Goal: Information Seeking & Learning: Understand process/instructions

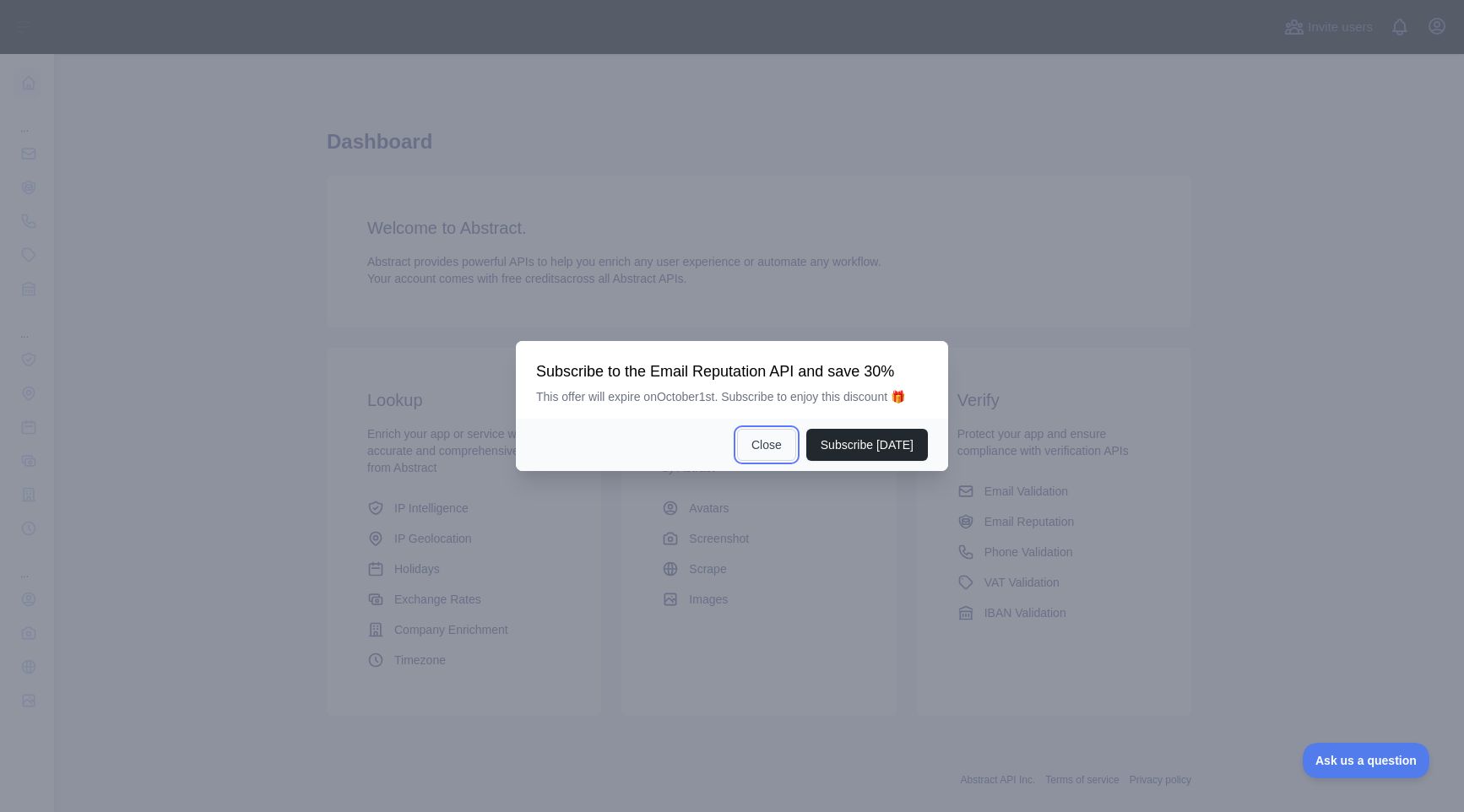
click at [787, 449] on button "Close" at bounding box center [767, 445] width 59 height 32
click at [827, 448] on button "Subscribe [DATE]" at bounding box center [867, 445] width 121 height 32
click at [796, 454] on button "Close" at bounding box center [767, 445] width 59 height 32
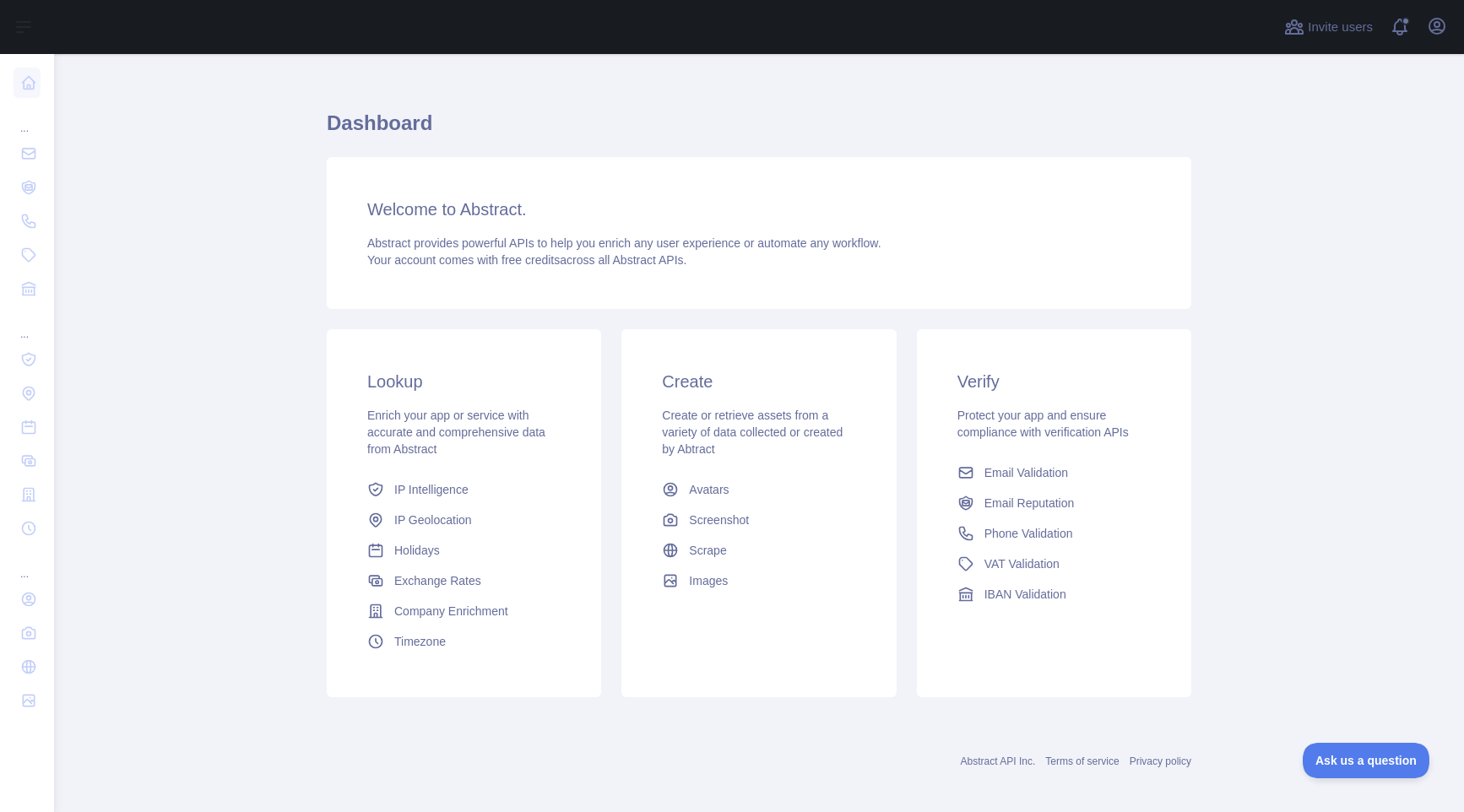
scroll to position [29, 0]
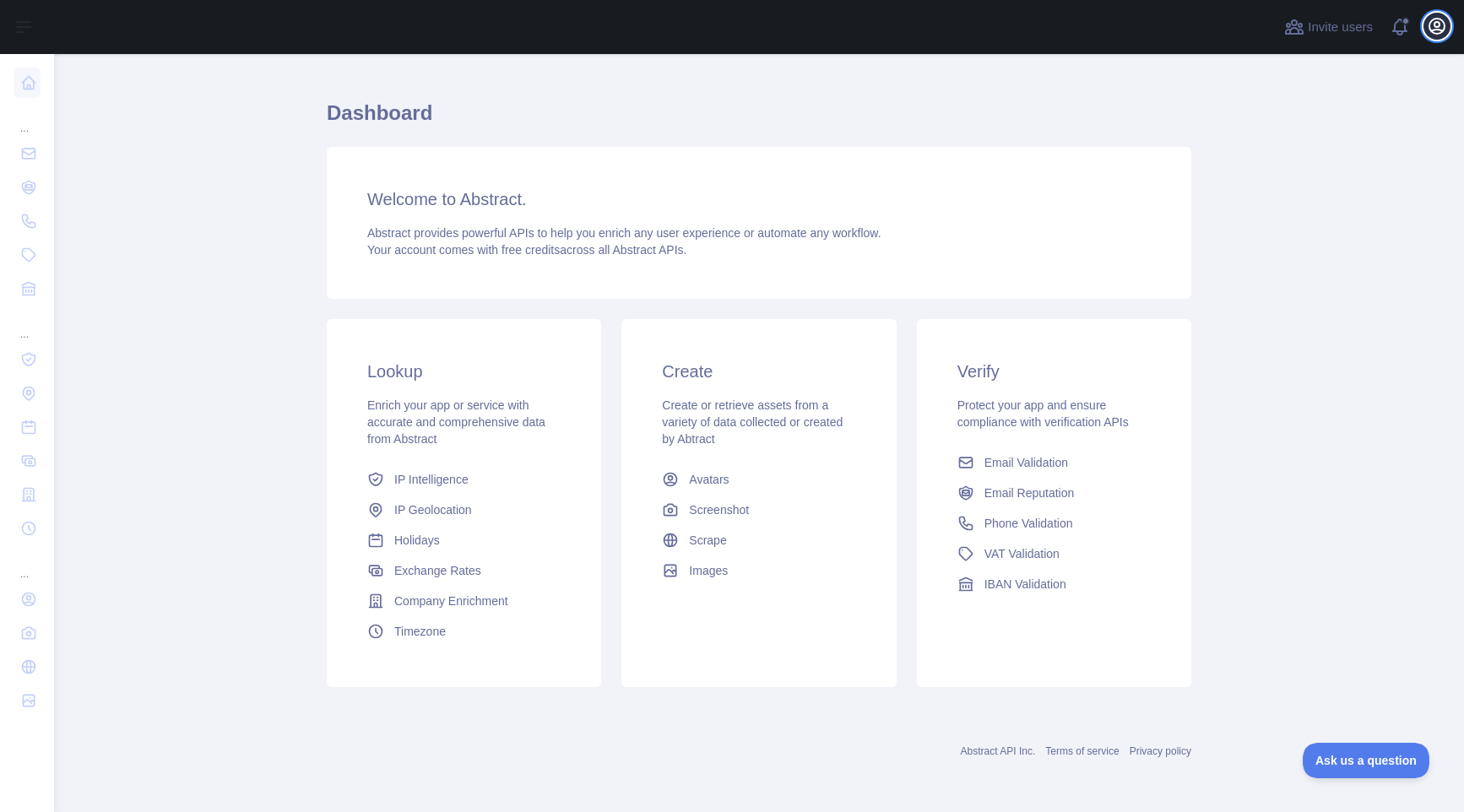
click at [1443, 19] on icon "button" at bounding box center [1437, 26] width 20 height 20
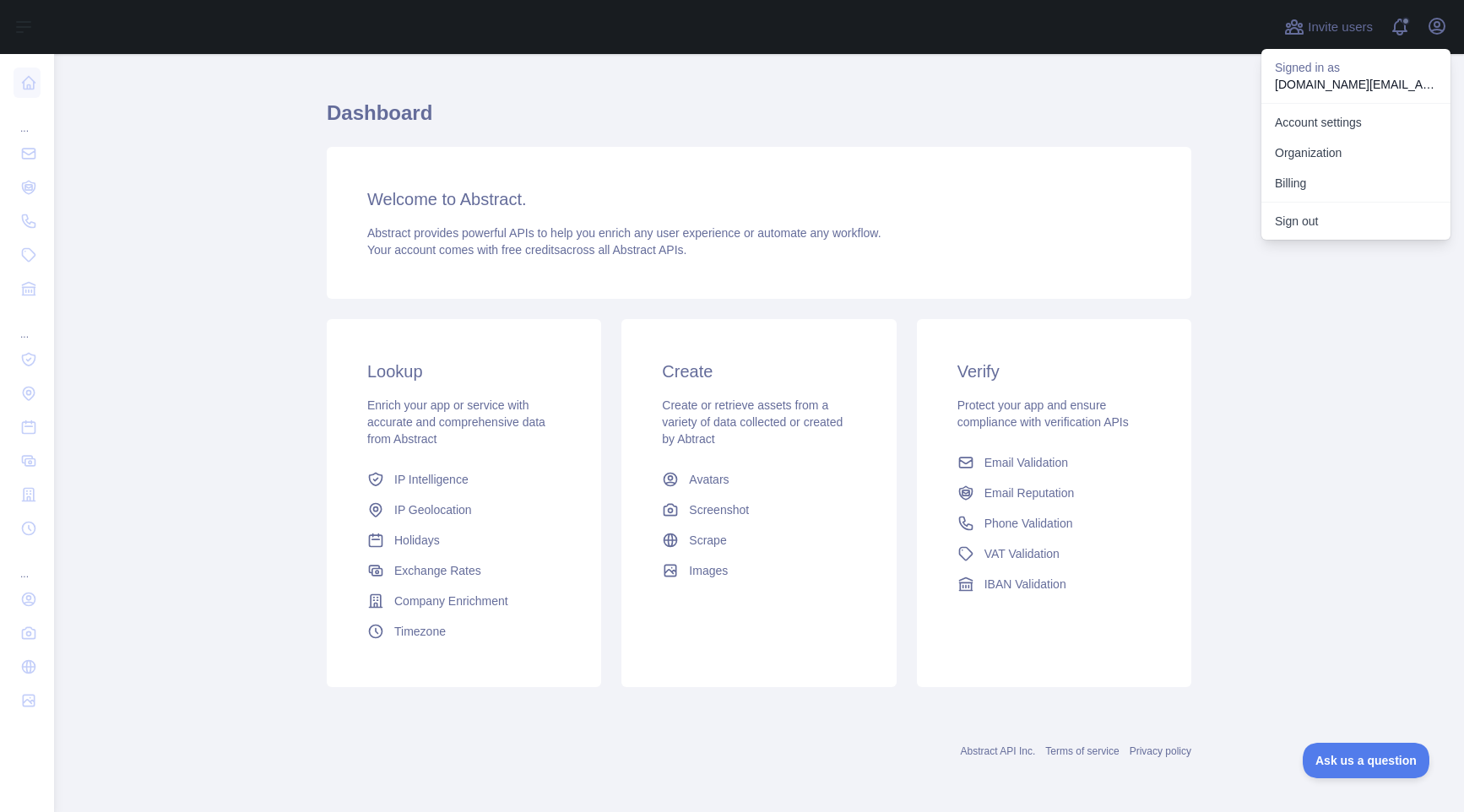
click at [730, 190] on h3 "Welcome to Abstract." at bounding box center [758, 199] width 783 height 24
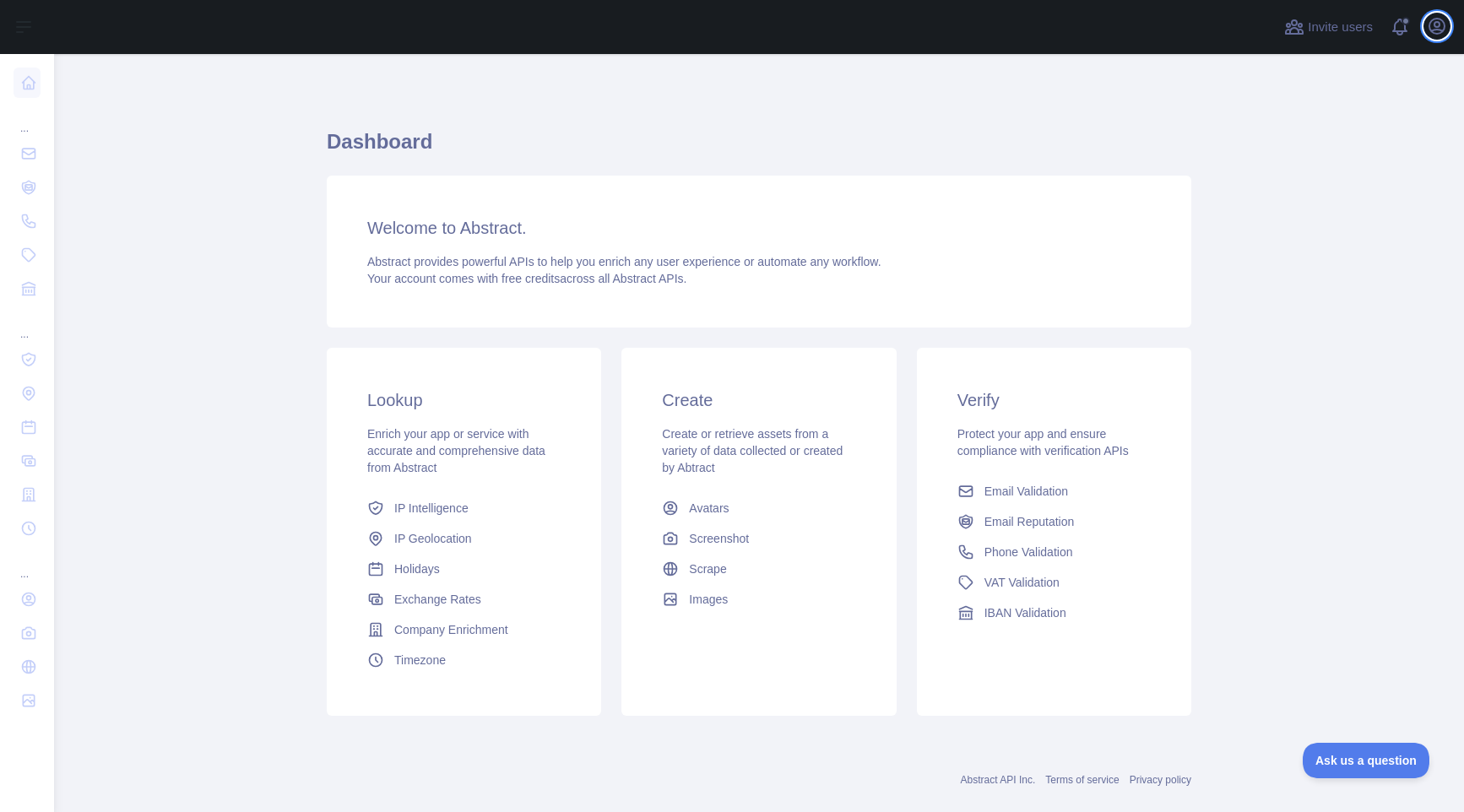
scroll to position [5, 0]
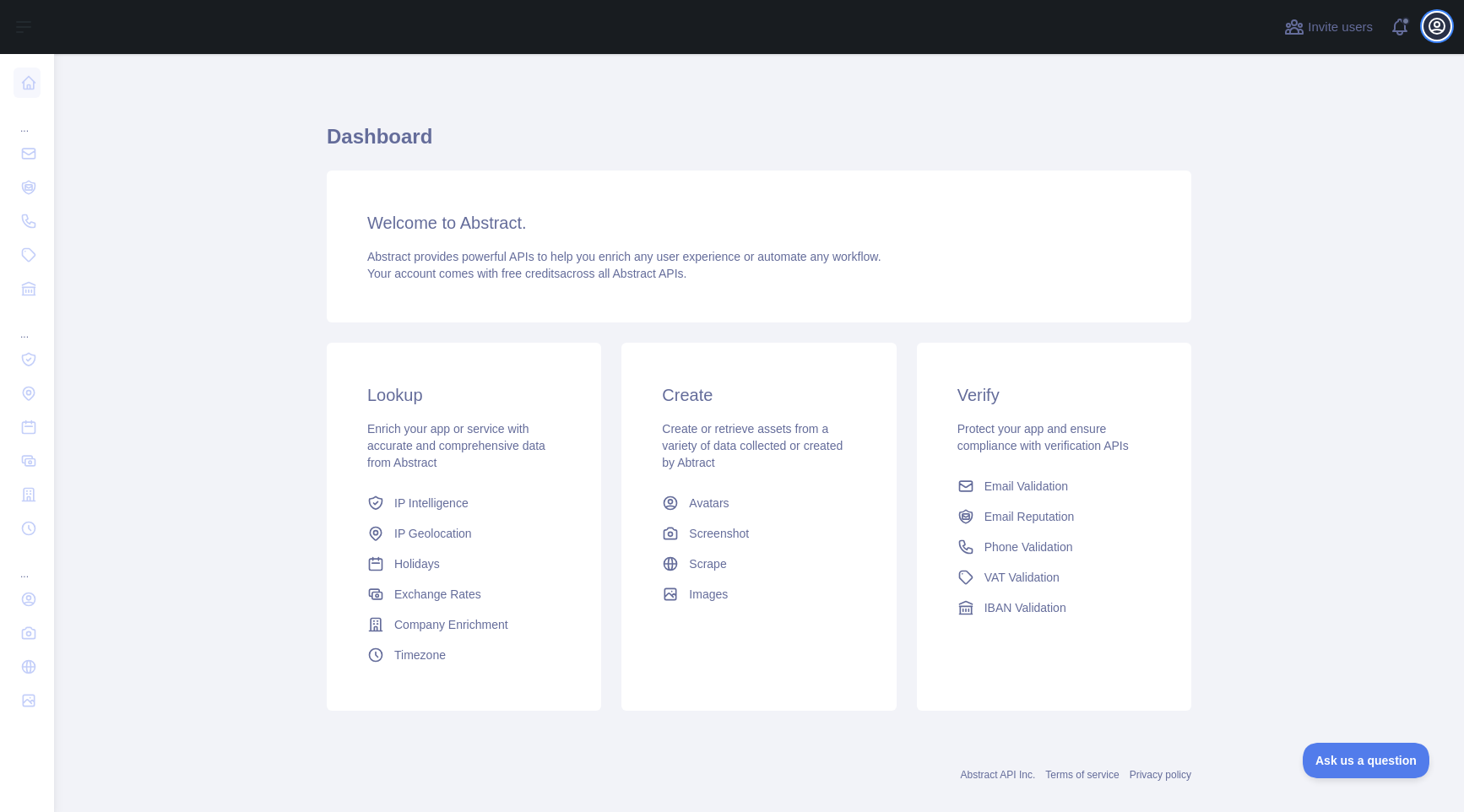
click at [1445, 20] on icon "button" at bounding box center [1437, 26] width 20 height 20
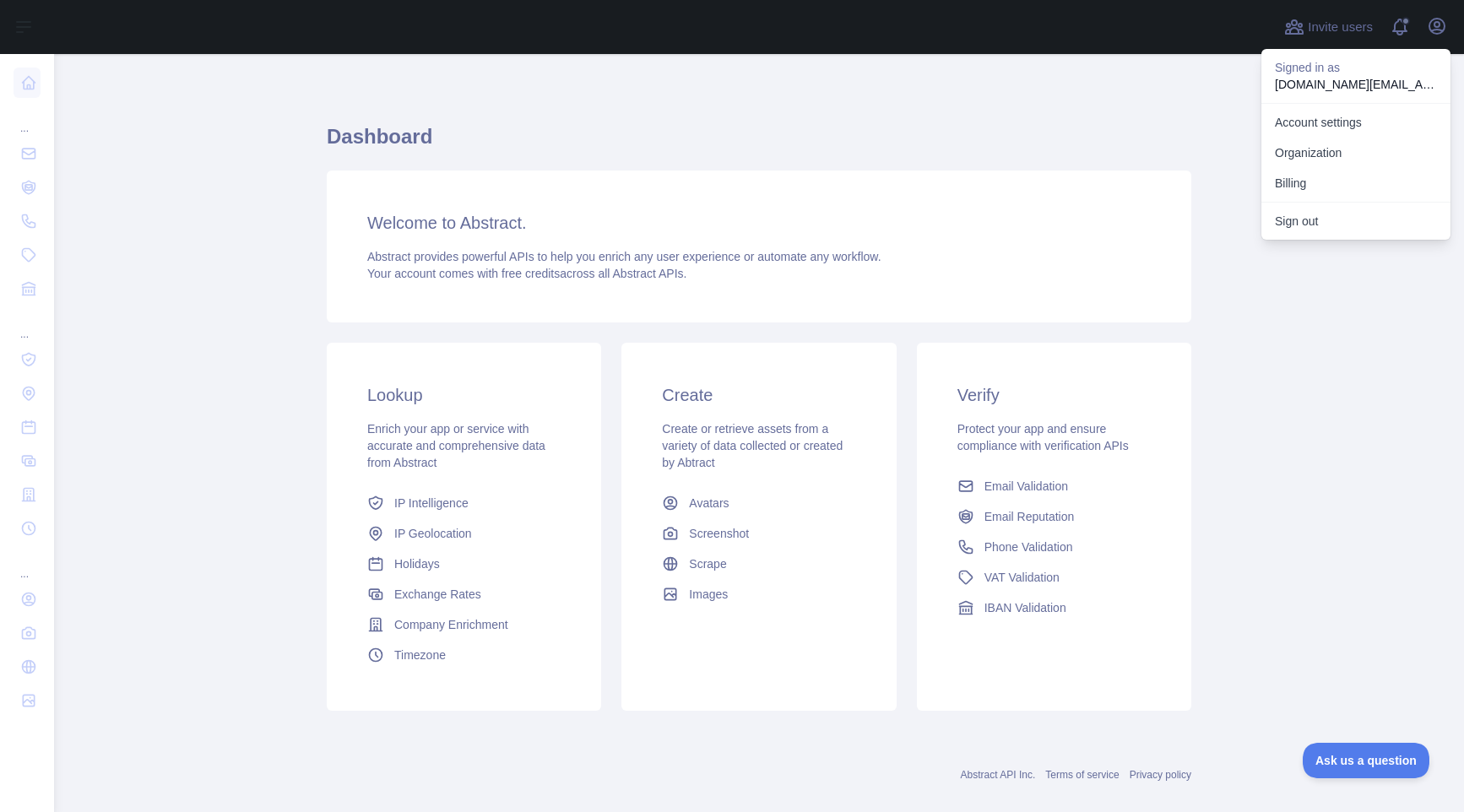
click at [1086, 184] on div "Welcome to Abstract. Abstract provides powerful APIs to help you enrich any use…" at bounding box center [758, 247] width 865 height 152
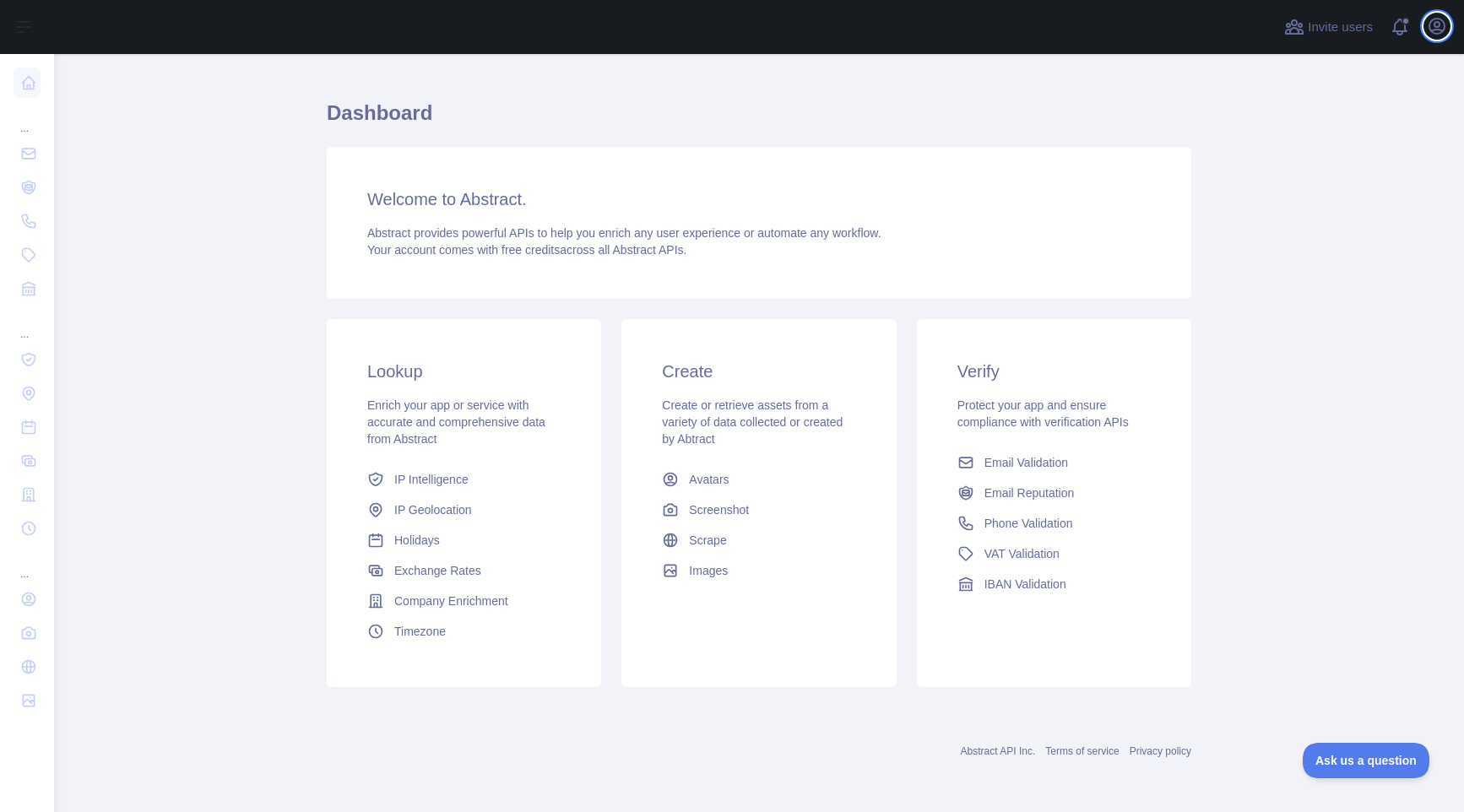
scroll to position [0, 0]
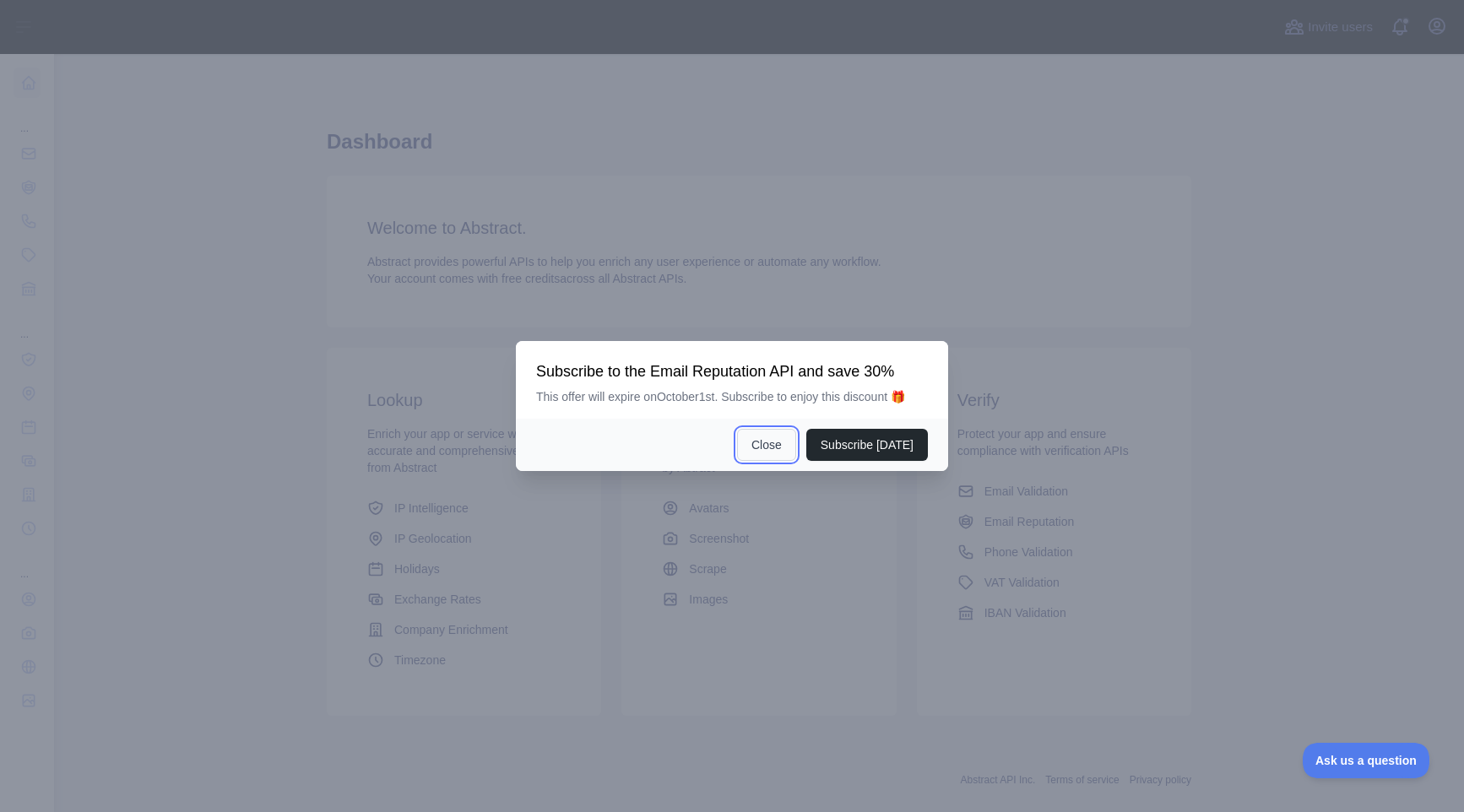
click at [756, 433] on button "Close" at bounding box center [767, 445] width 59 height 32
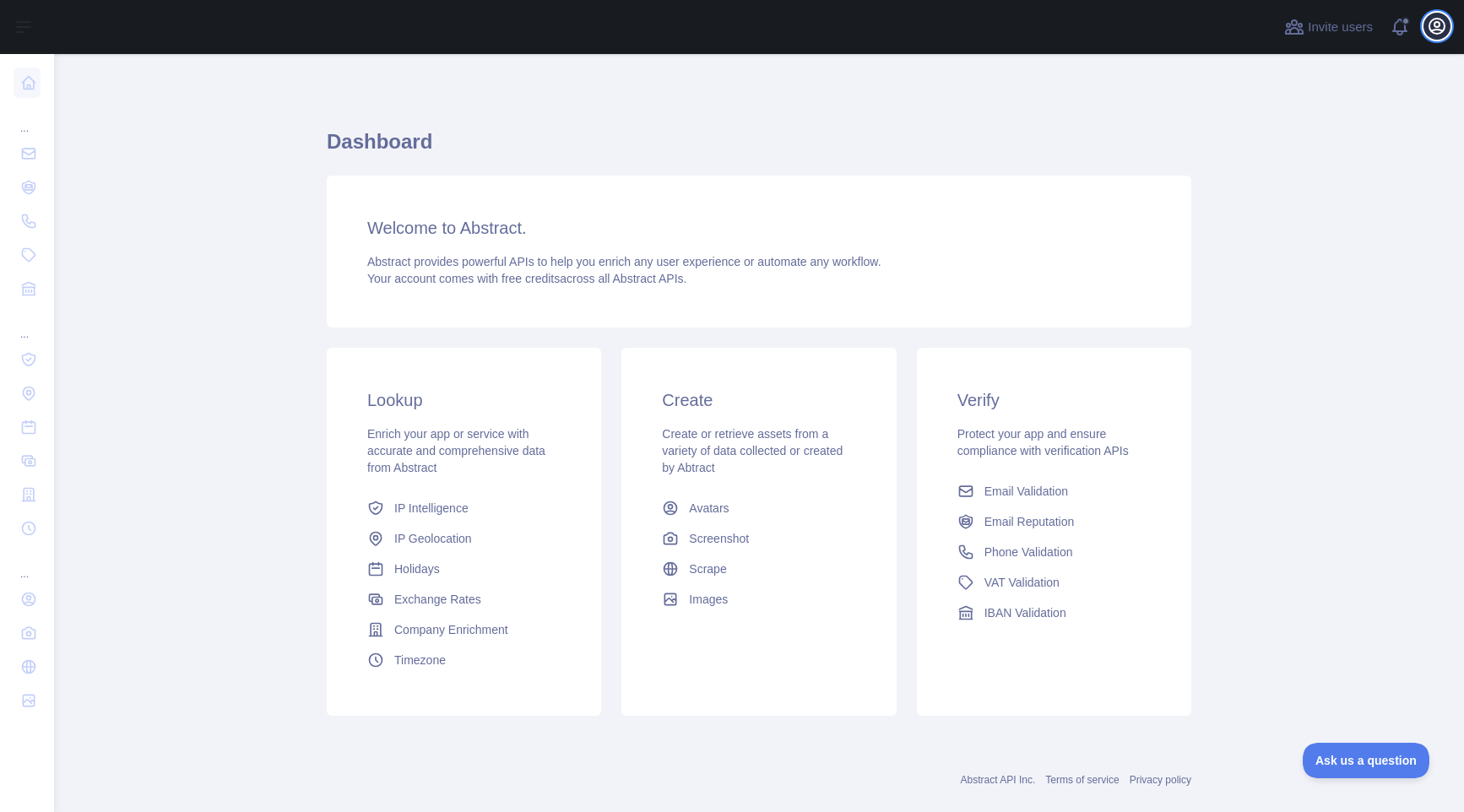
click at [1433, 30] on icon "button" at bounding box center [1437, 26] width 15 height 15
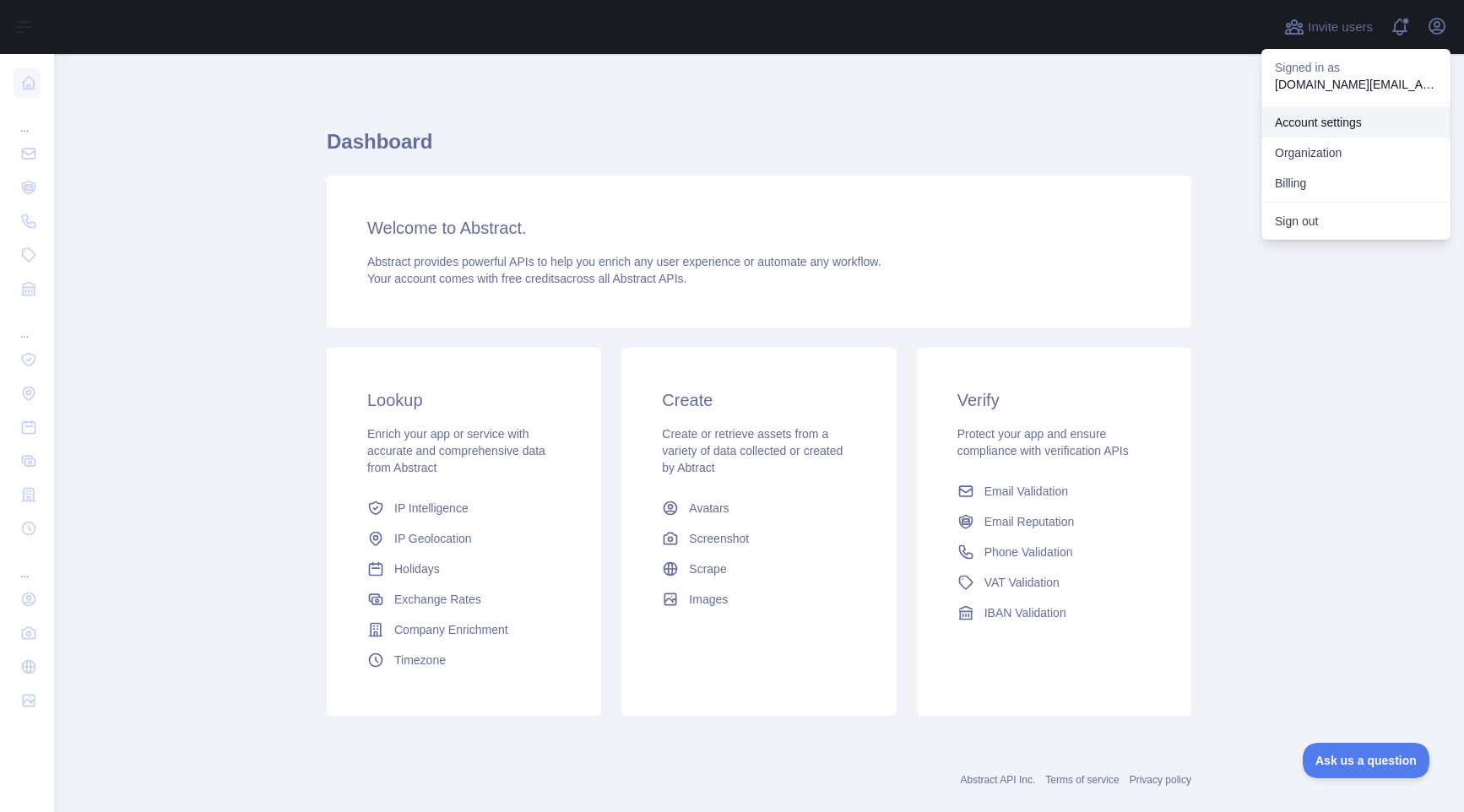
click at [1331, 124] on link "Account settings" at bounding box center [1356, 122] width 189 height 31
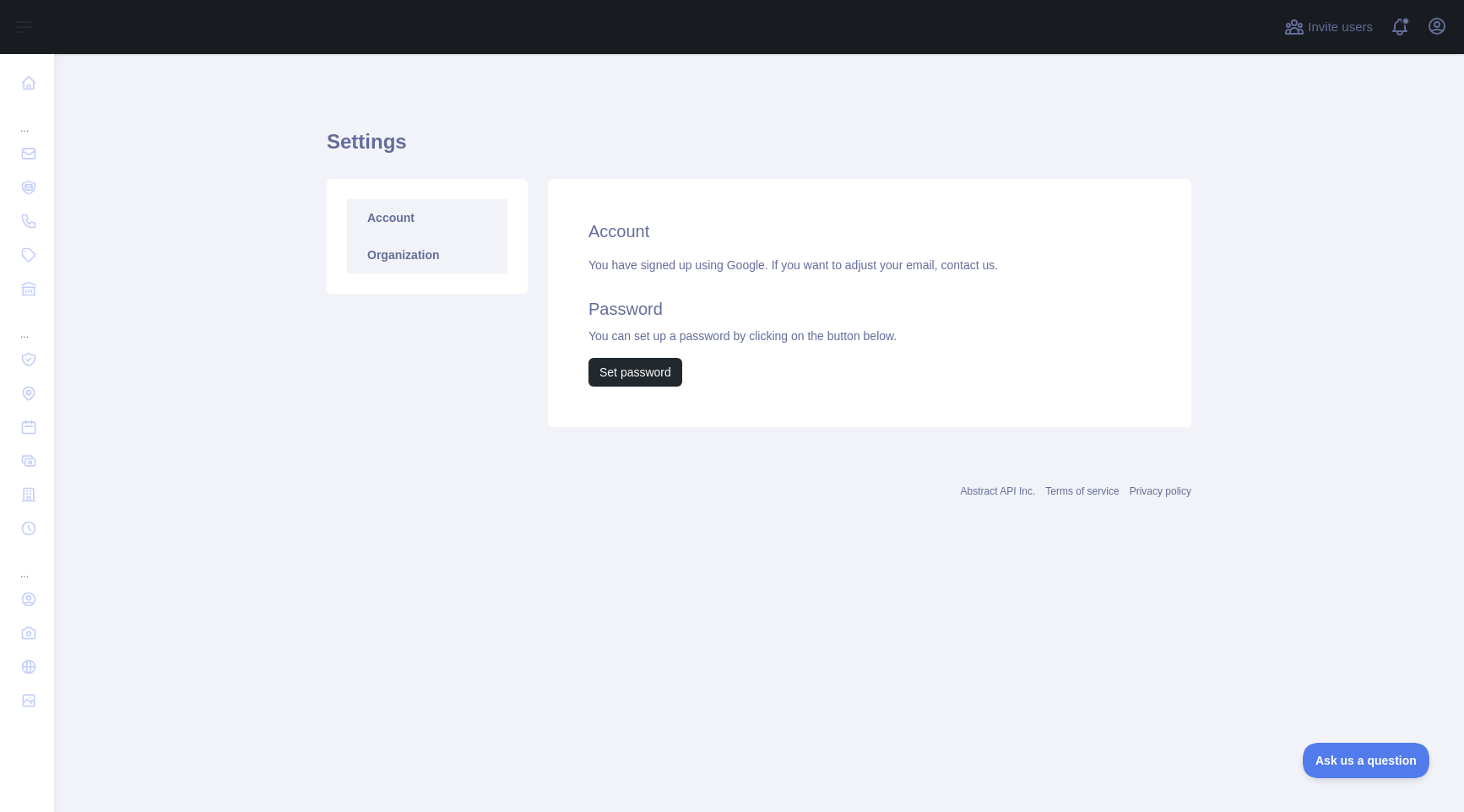
click at [405, 258] on link "Organization" at bounding box center [426, 255] width 160 height 37
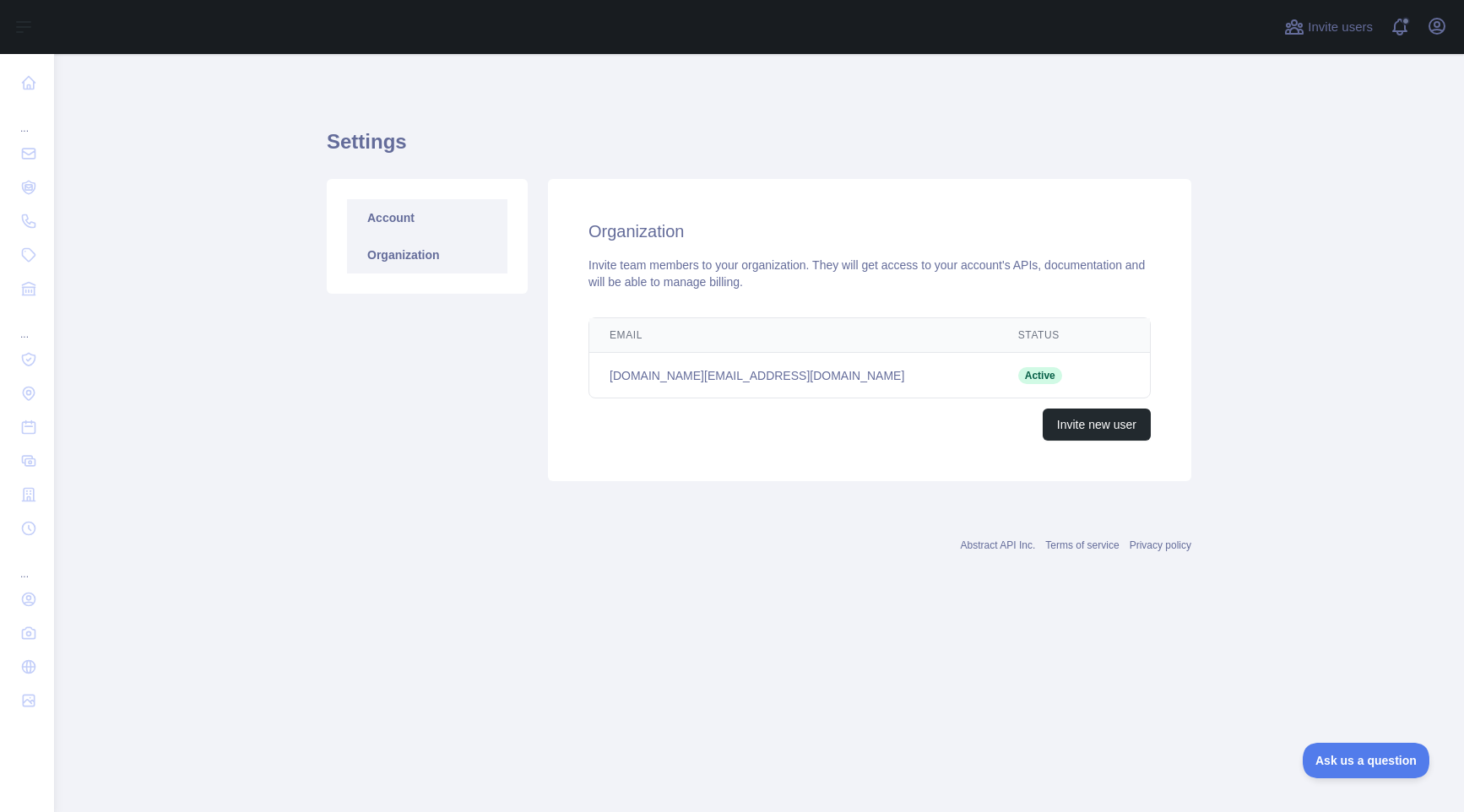
click at [389, 203] on link "Account" at bounding box center [426, 218] width 160 height 37
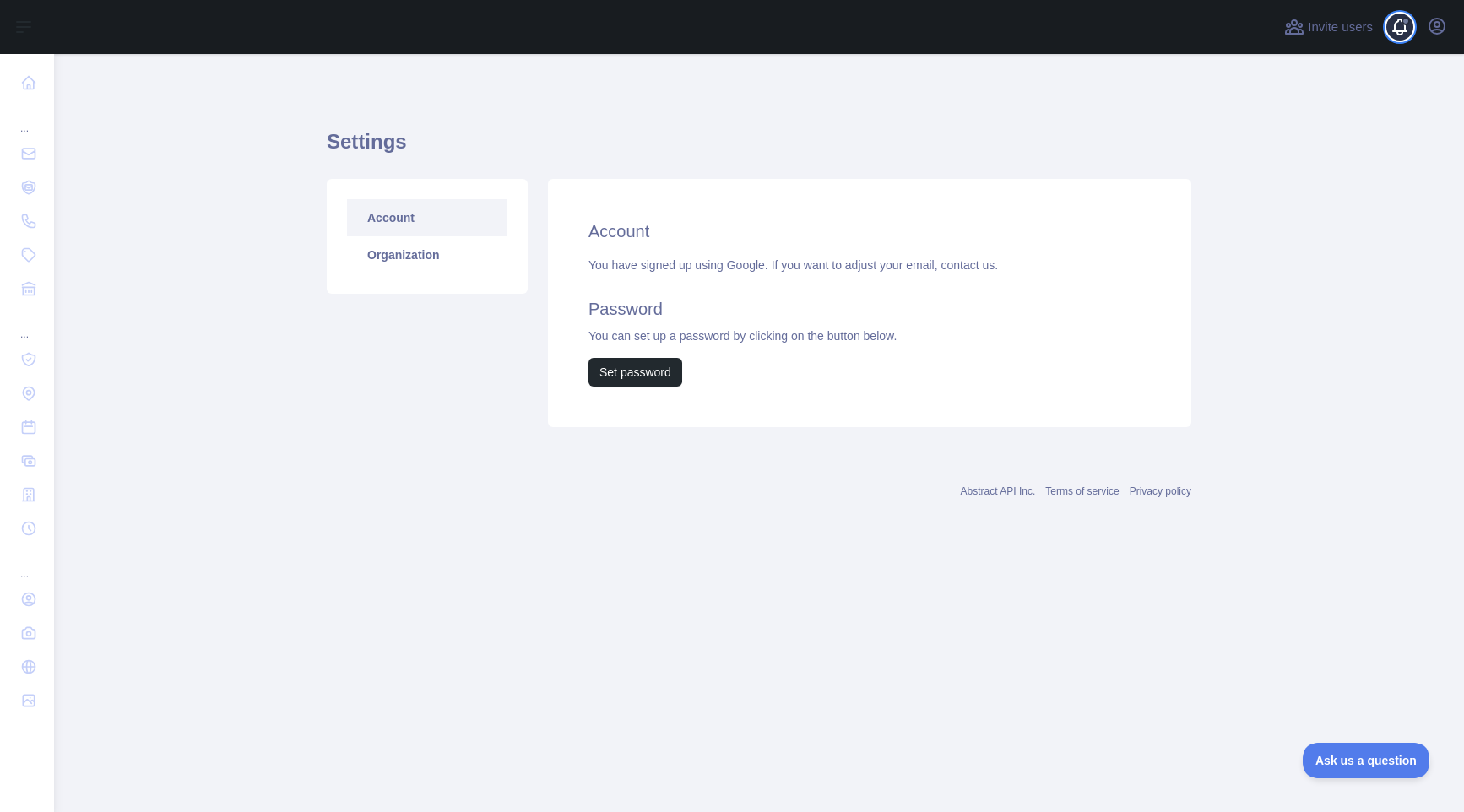
click at [1398, 31] on span at bounding box center [1407, 27] width 33 height 54
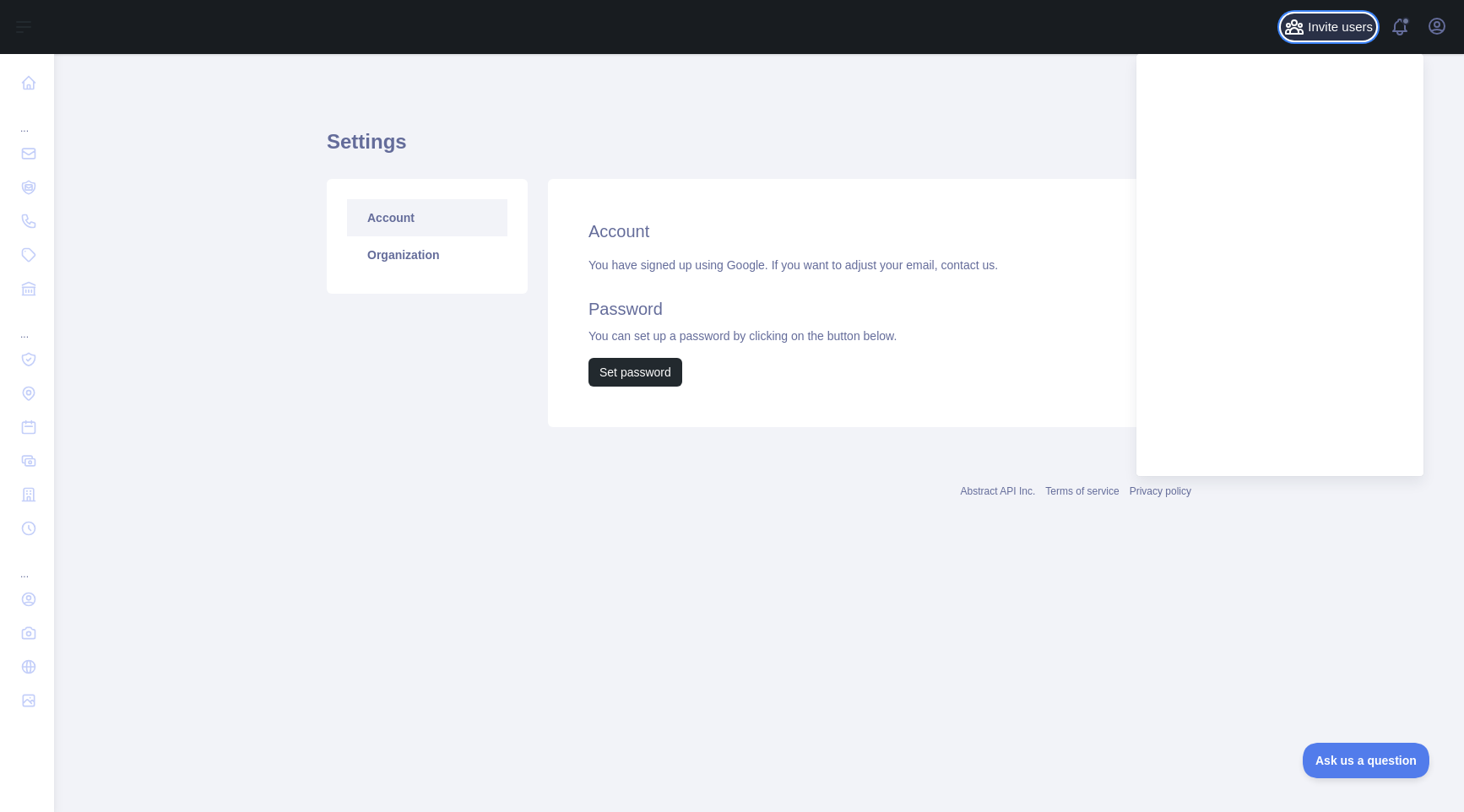
click at [1339, 32] on span "Invite users" at bounding box center [1341, 27] width 65 height 19
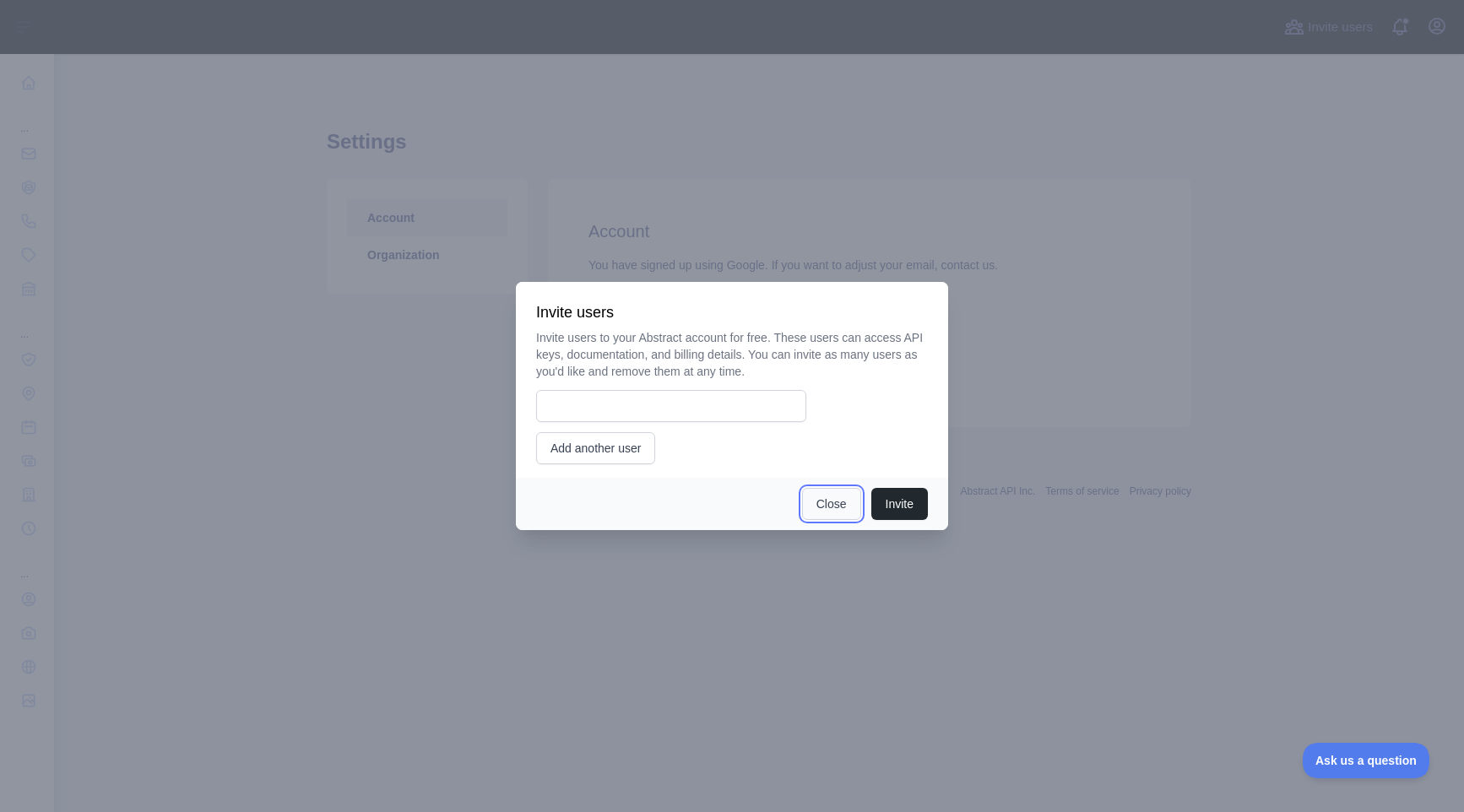
click at [824, 504] on button "Close" at bounding box center [832, 503] width 59 height 32
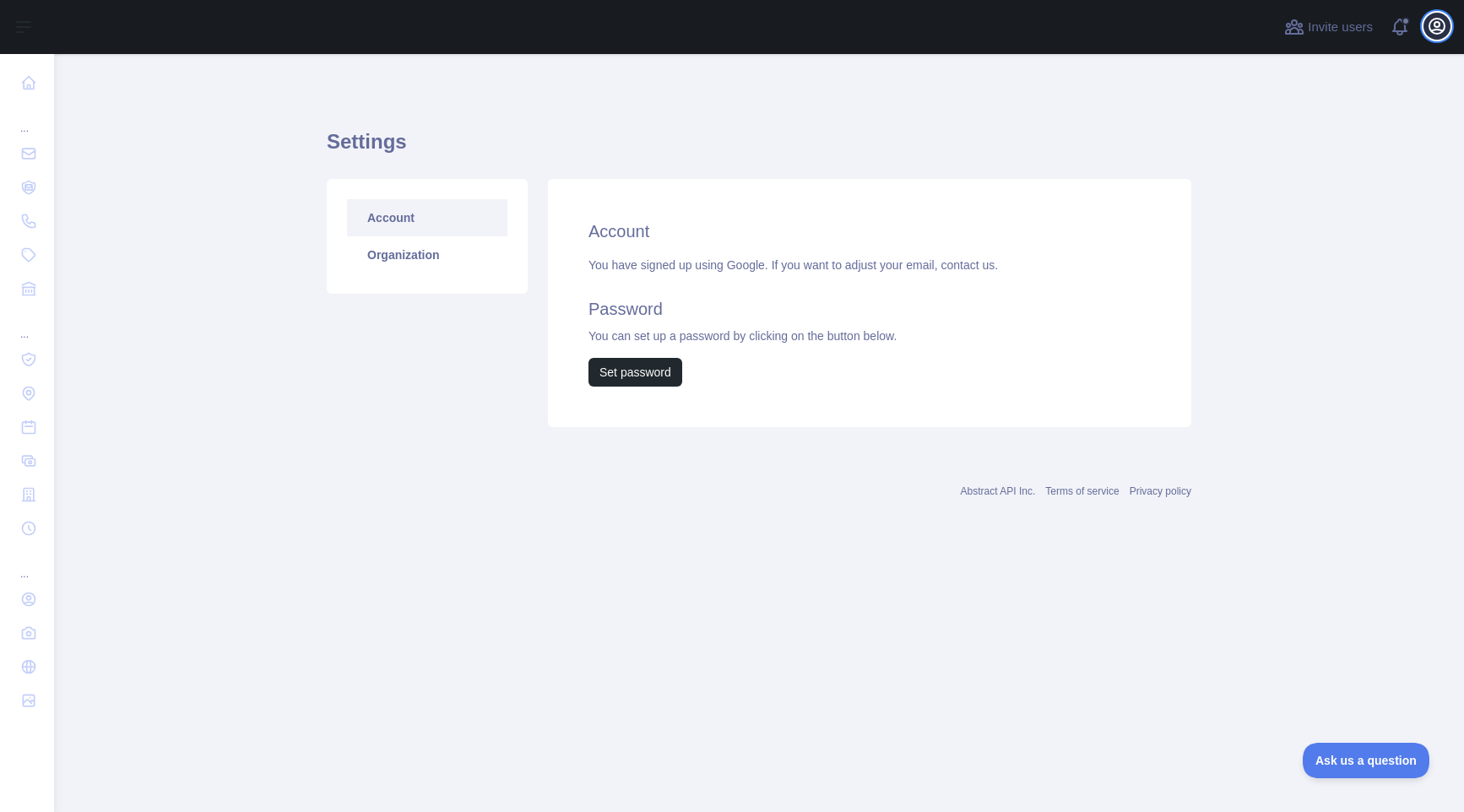
click at [1430, 27] on icon "button" at bounding box center [1437, 26] width 15 height 15
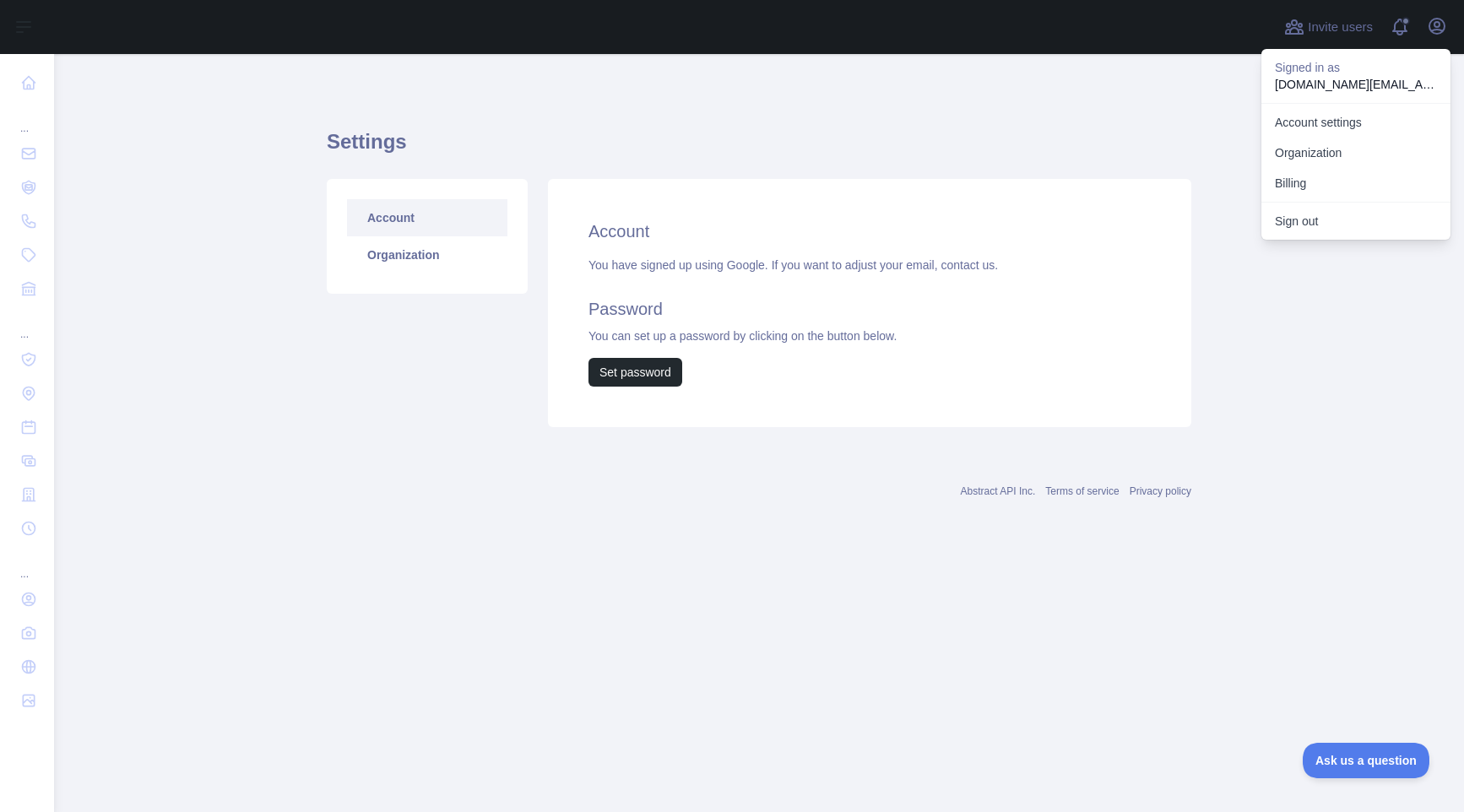
click at [1122, 77] on div "Settings Account Organization Account You have signed up using Google. If you w…" at bounding box center [758, 302] width 865 height 498
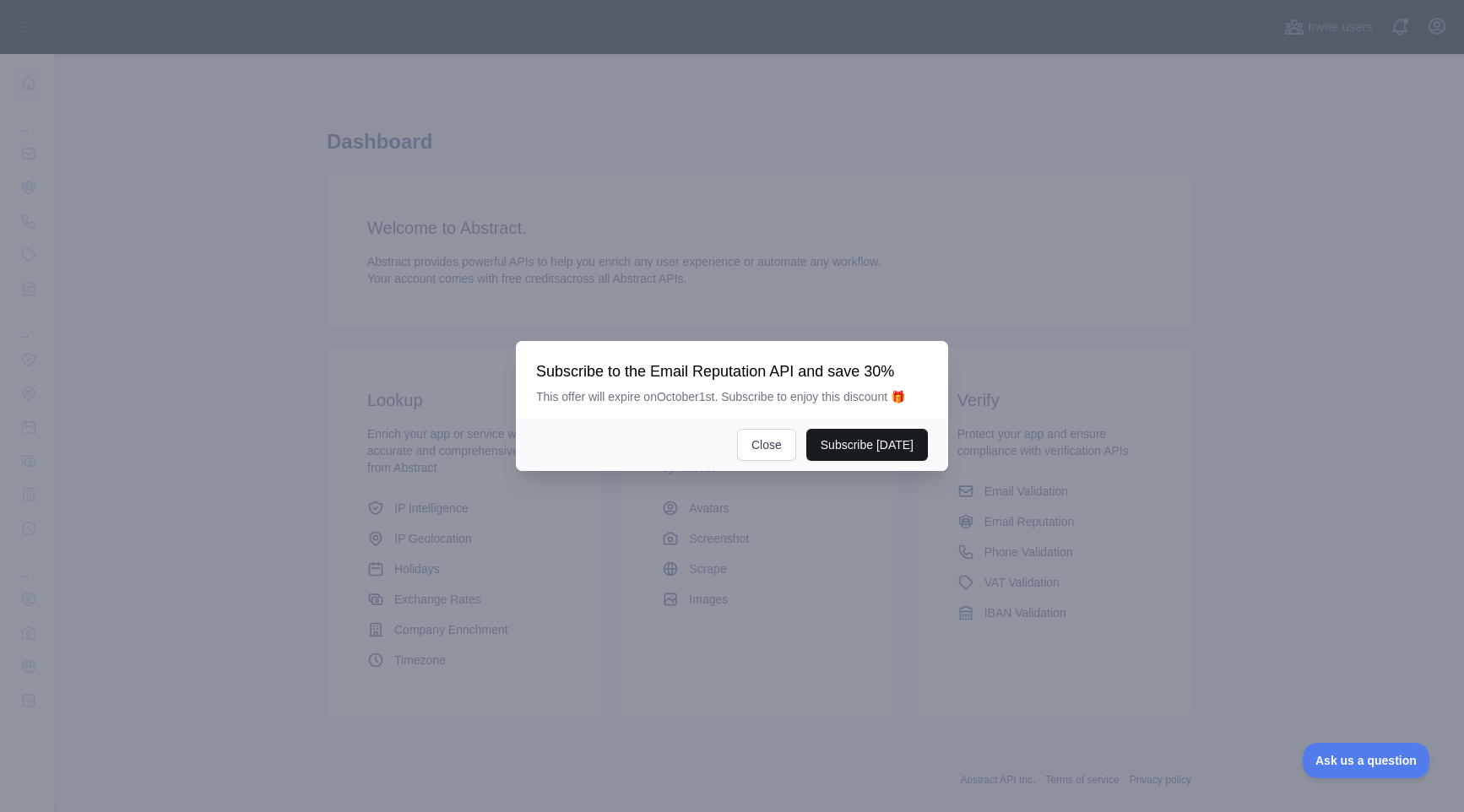
click at [867, 435] on button "Subscribe [DATE]" at bounding box center [867, 445] width 121 height 32
click at [790, 450] on button "Close" at bounding box center [767, 445] width 59 height 32
click at [760, 440] on button "Close" at bounding box center [767, 445] width 59 height 32
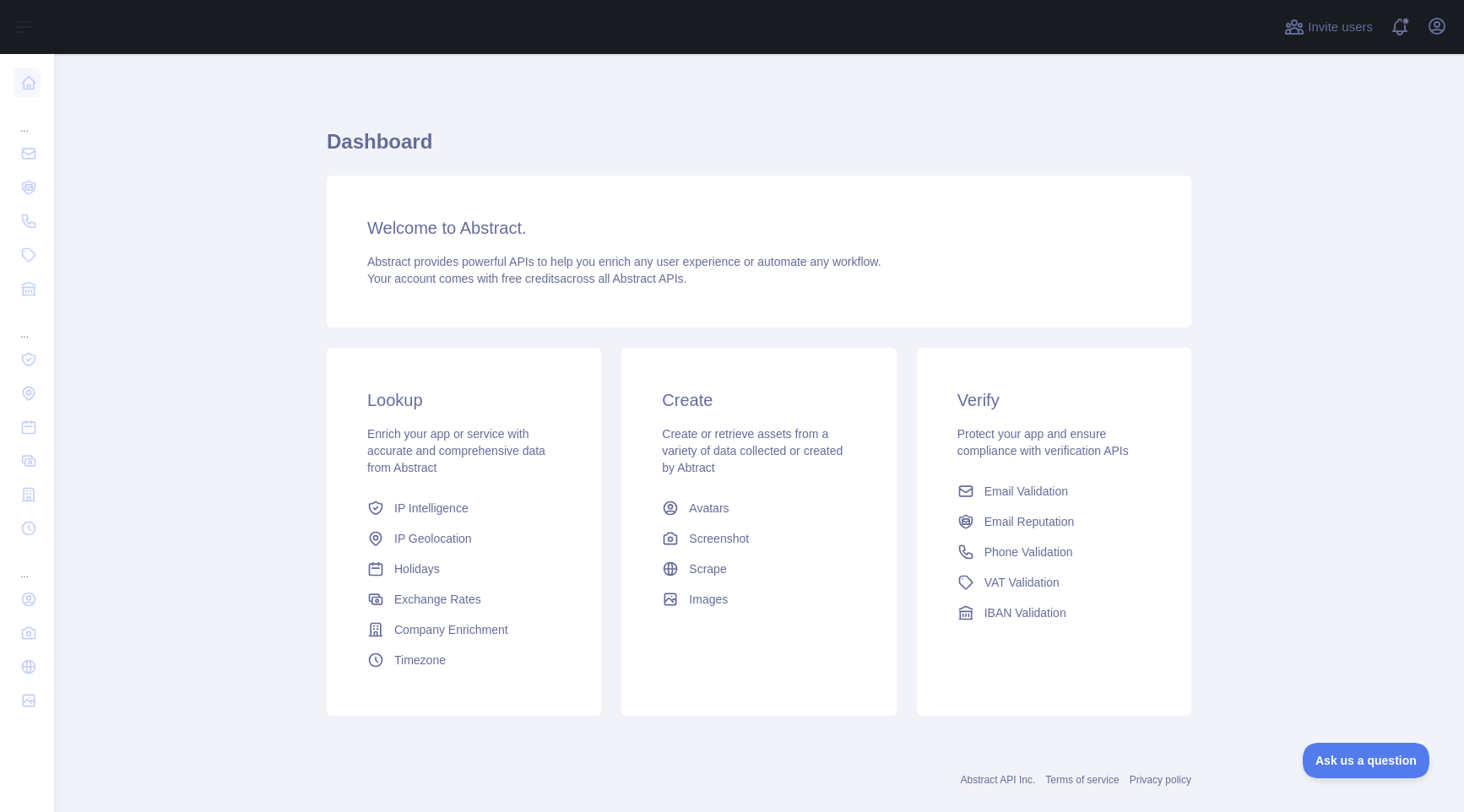
scroll to position [29, 0]
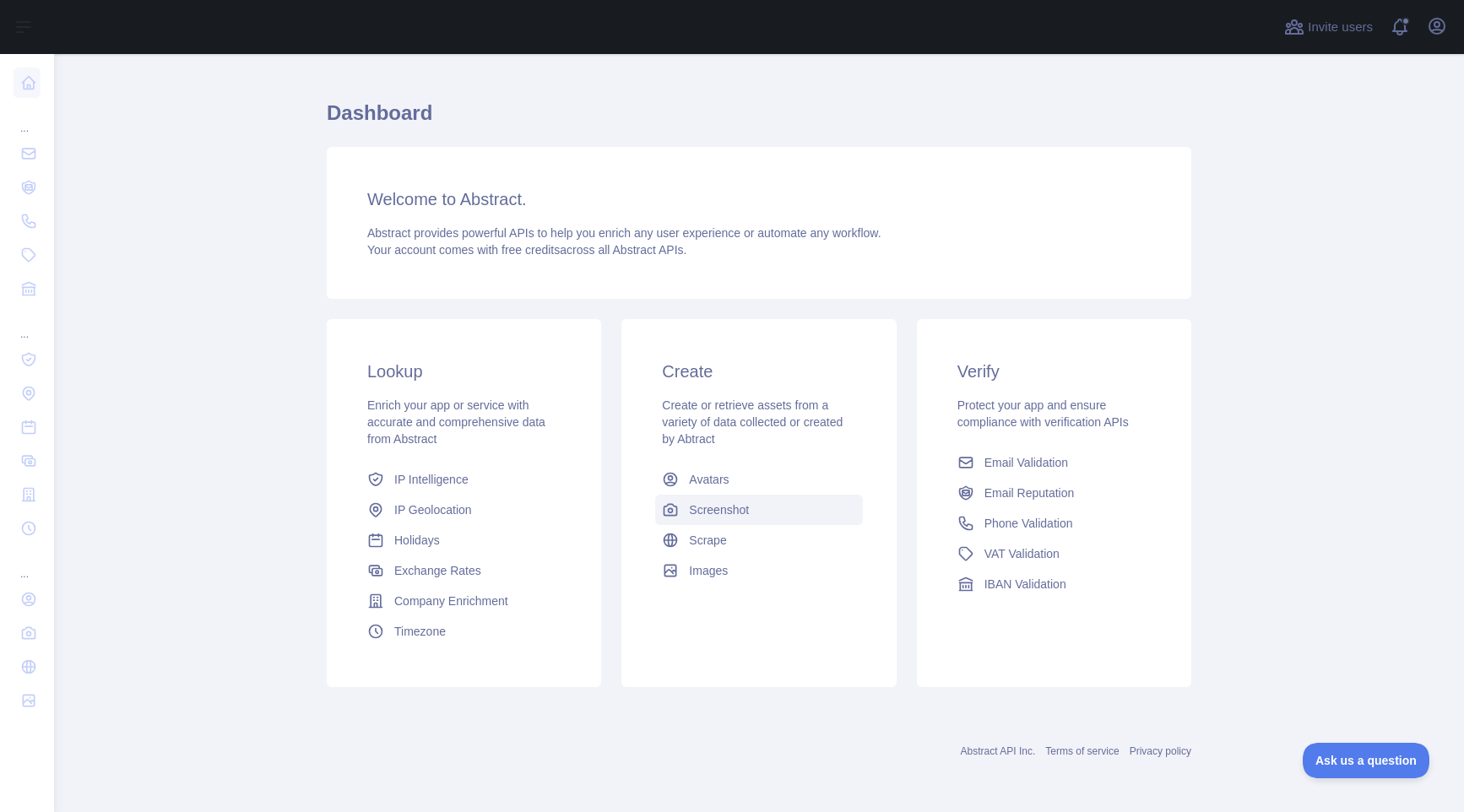
click at [715, 508] on span "Screenshot" at bounding box center [719, 510] width 60 height 17
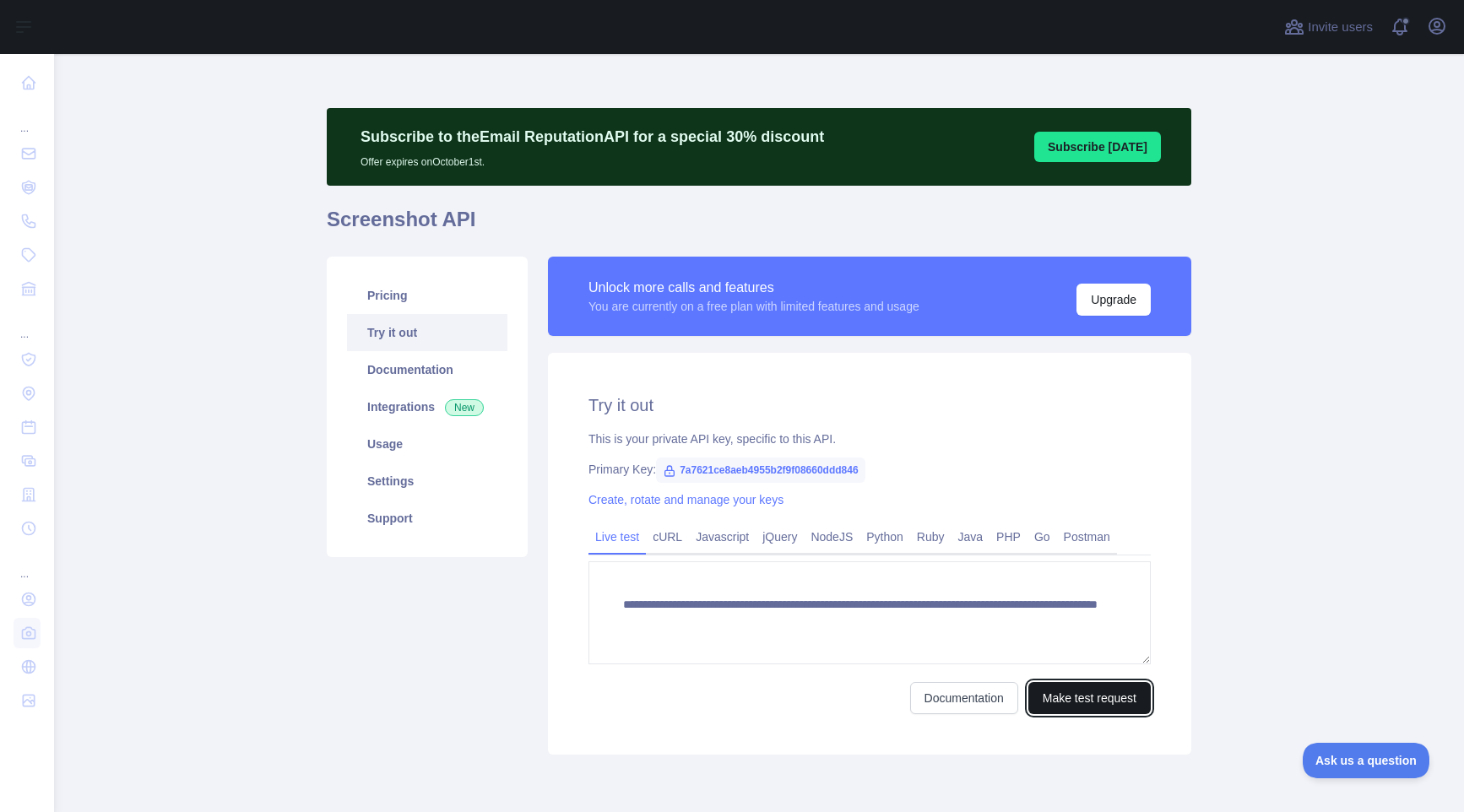
click at [1050, 692] on button "Make test request" at bounding box center [1089, 698] width 122 height 32
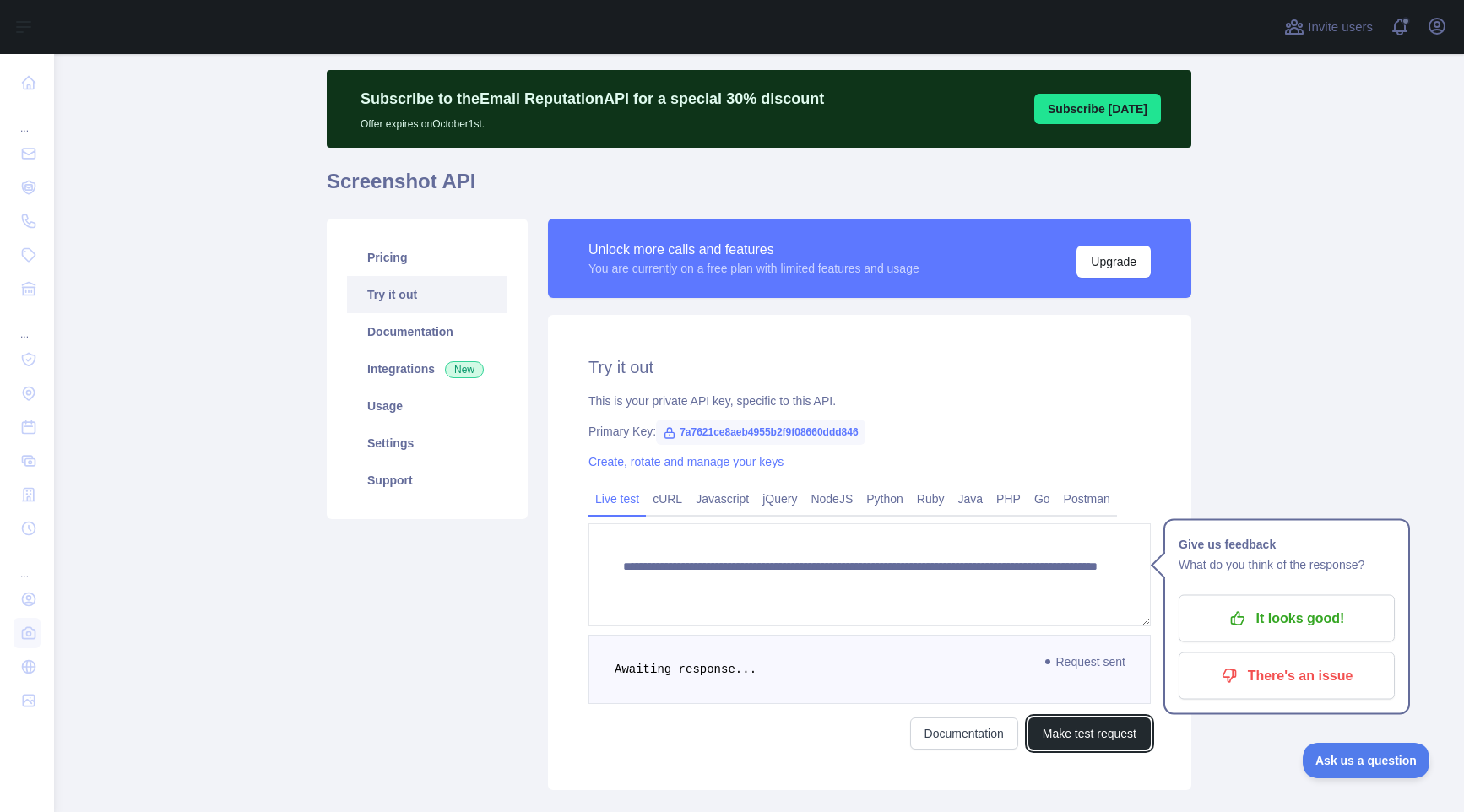
scroll to position [40, 0]
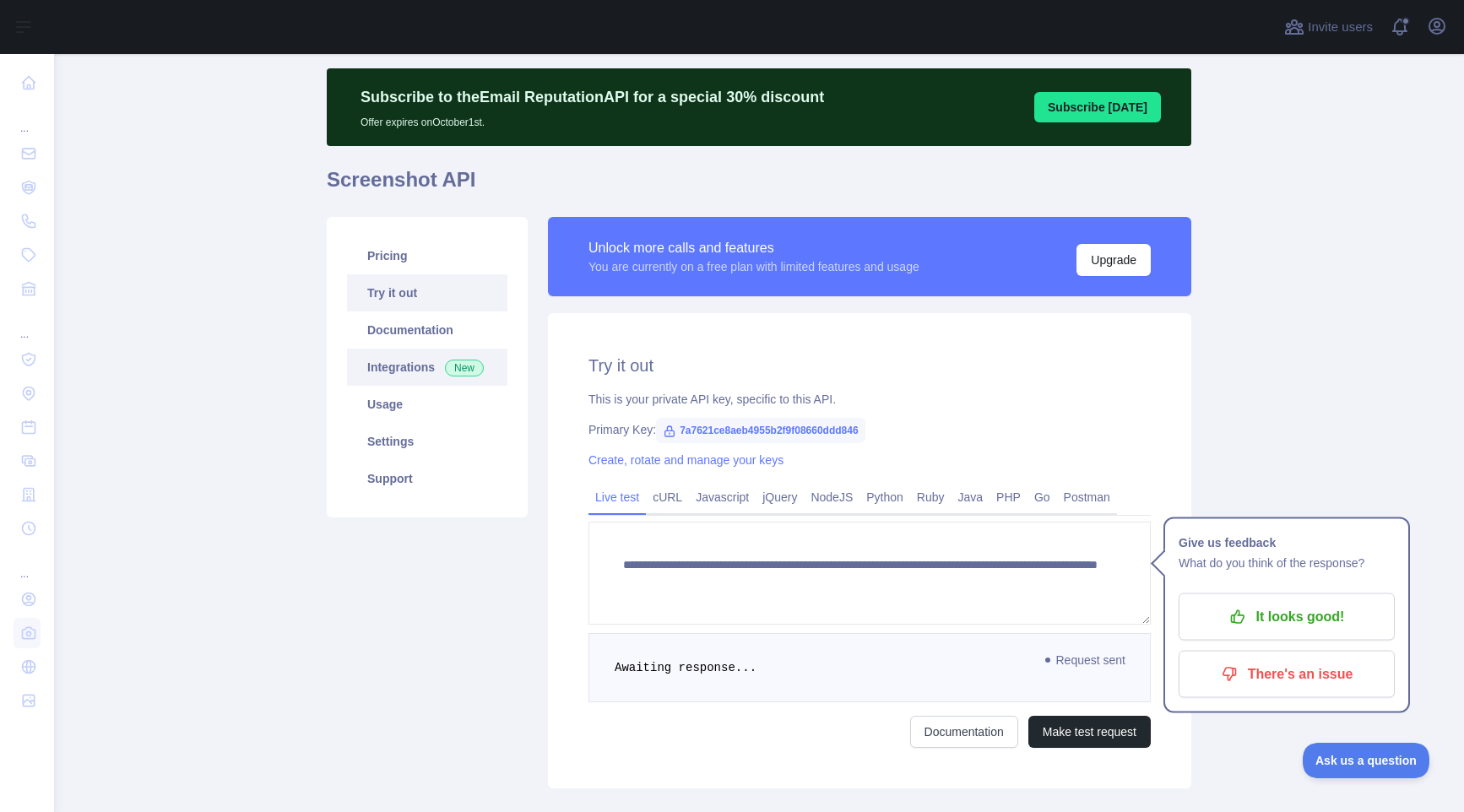
click at [429, 367] on link "Integrations New" at bounding box center [426, 367] width 160 height 37
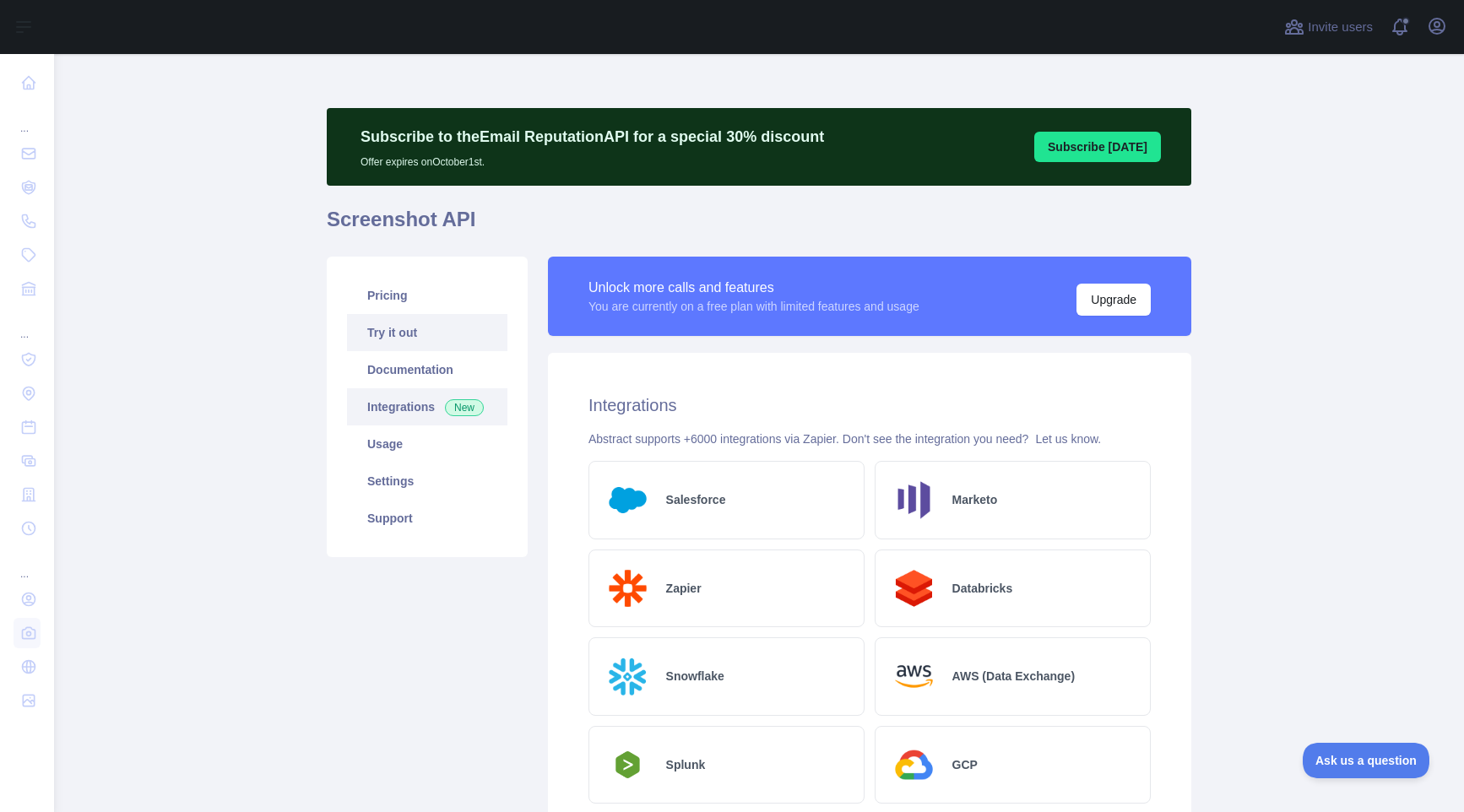
click at [415, 344] on link "Try it out" at bounding box center [426, 333] width 160 height 37
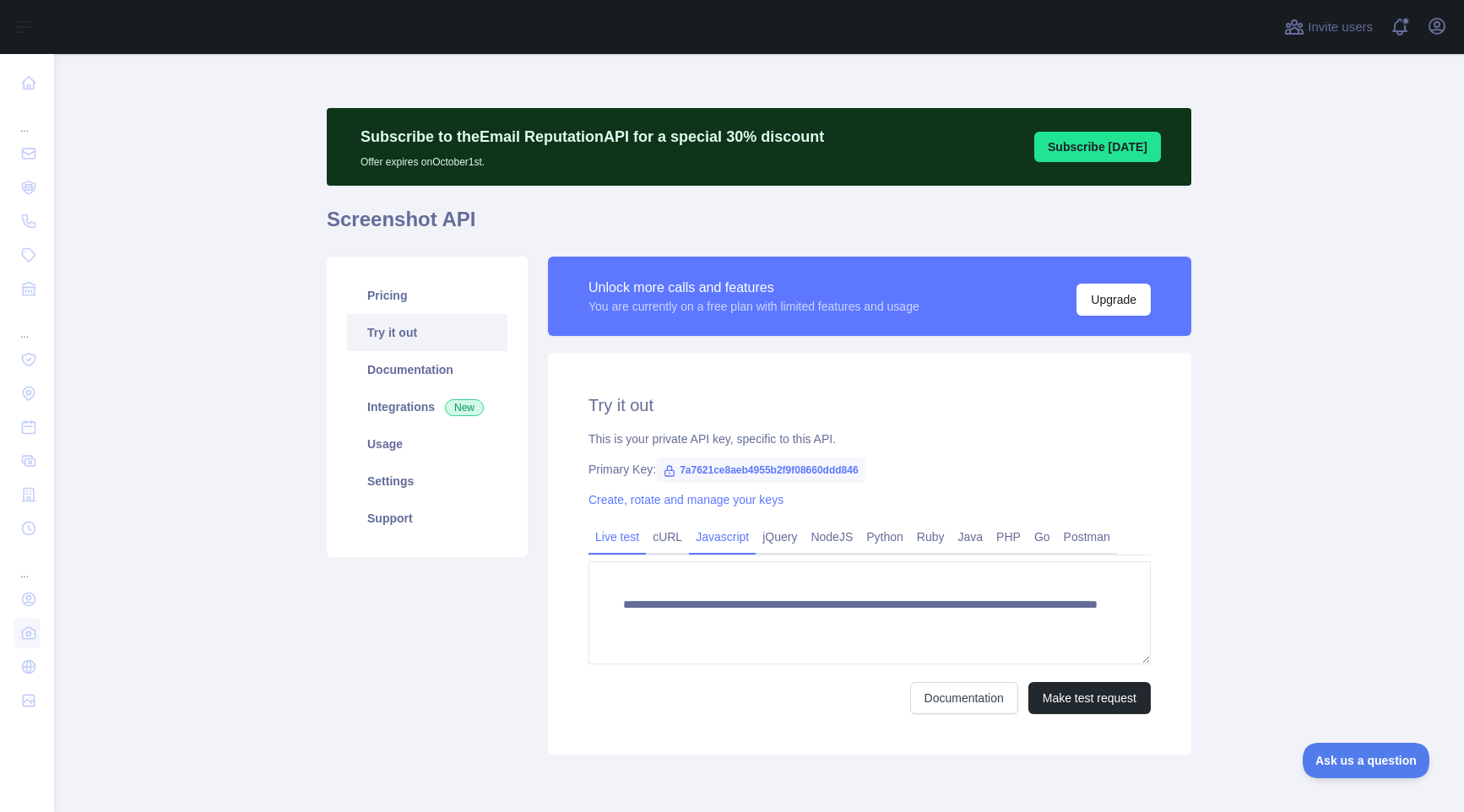
click at [739, 533] on link "Javascript" at bounding box center [722, 537] width 67 height 27
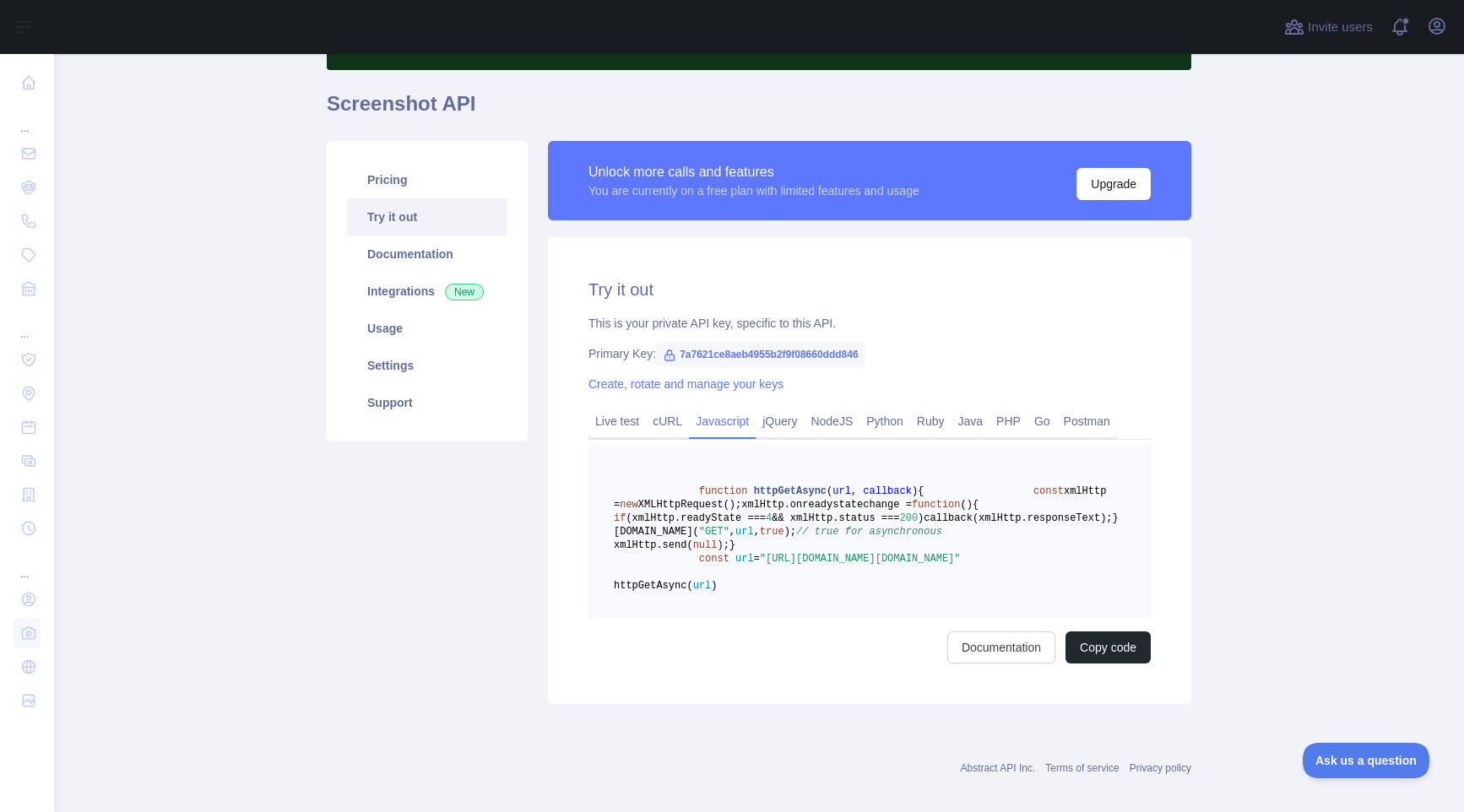
scroll to position [118, 0]
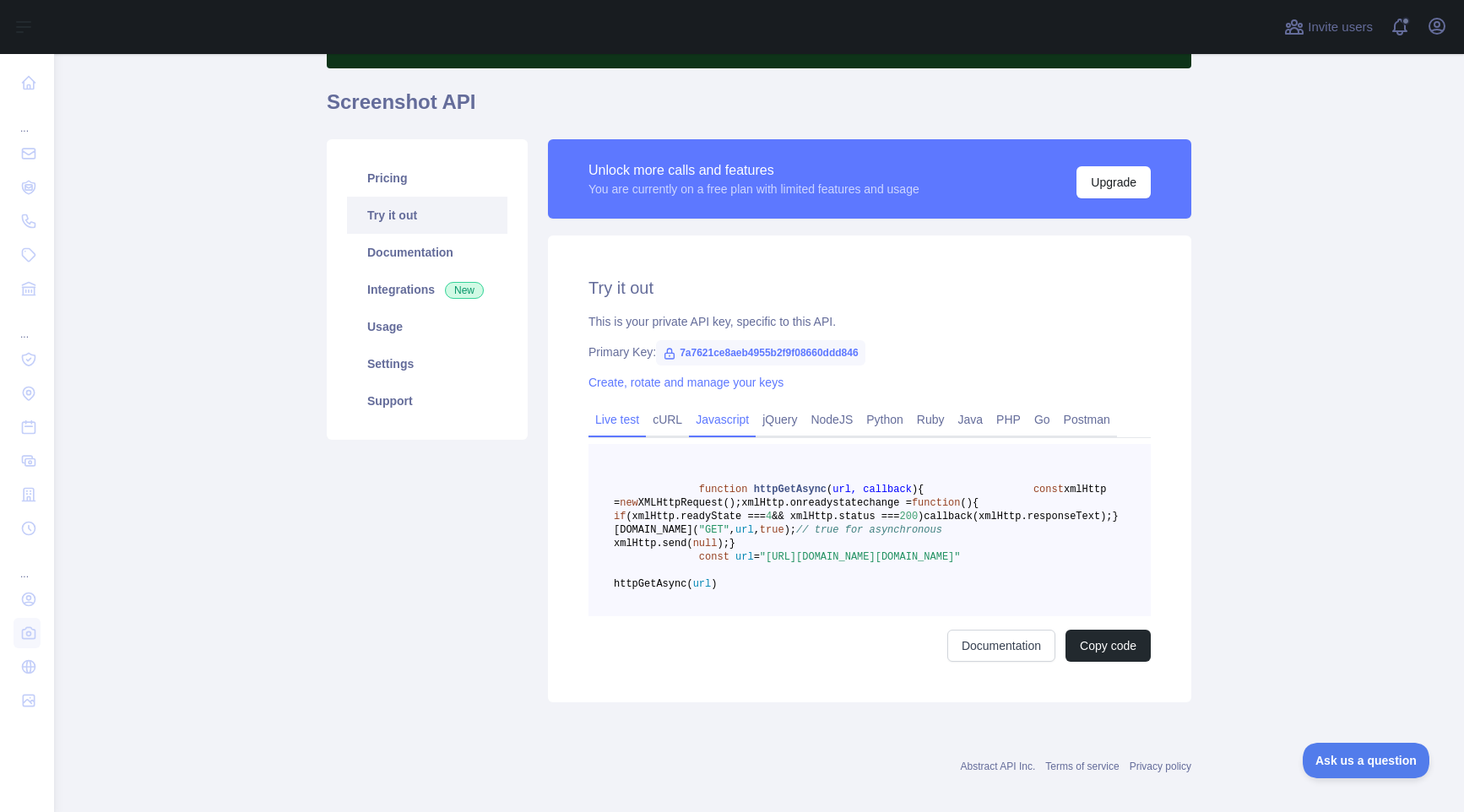
click at [634, 422] on link "Live test" at bounding box center [617, 419] width 57 height 27
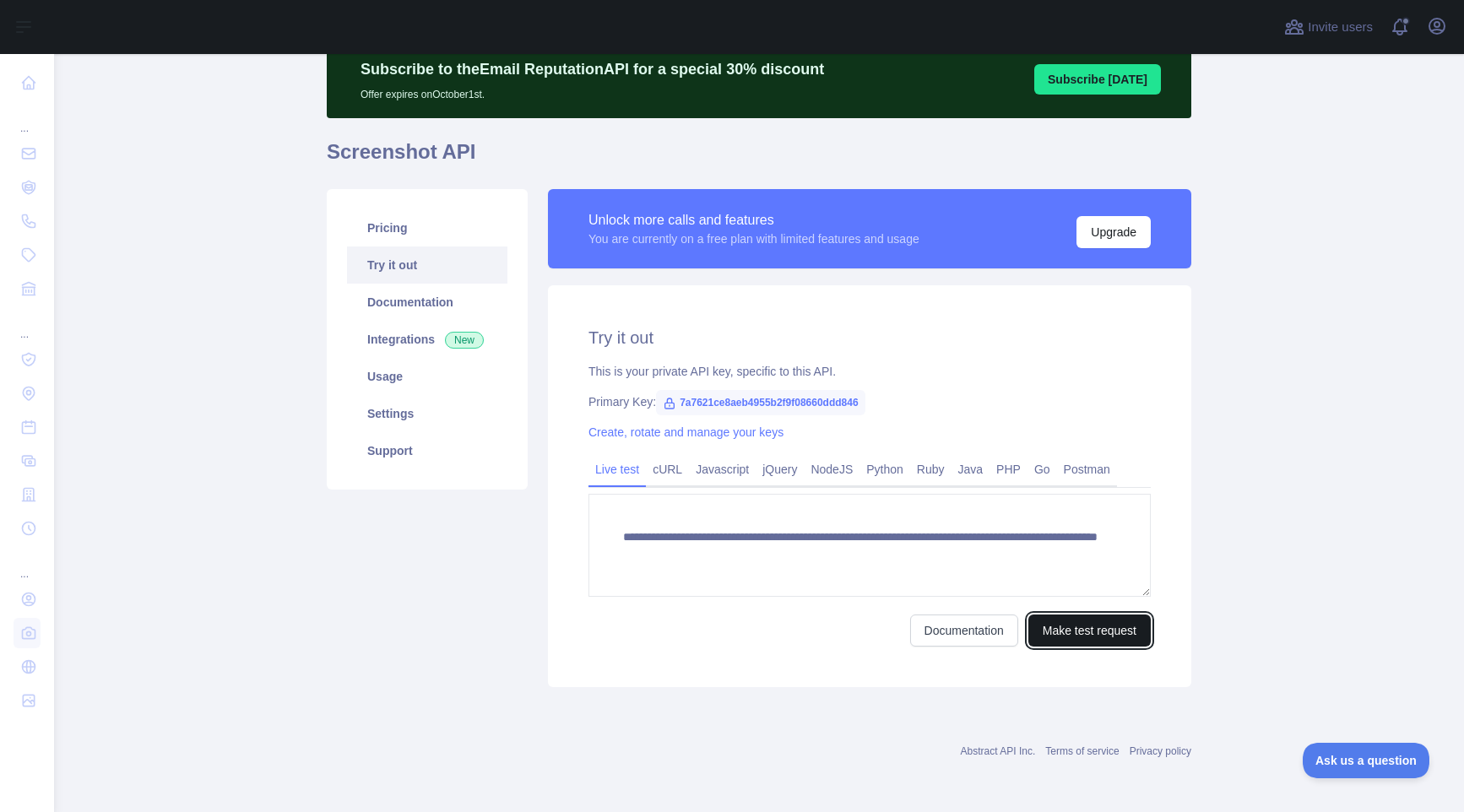
click at [1072, 637] on button "Make test request" at bounding box center [1089, 630] width 122 height 32
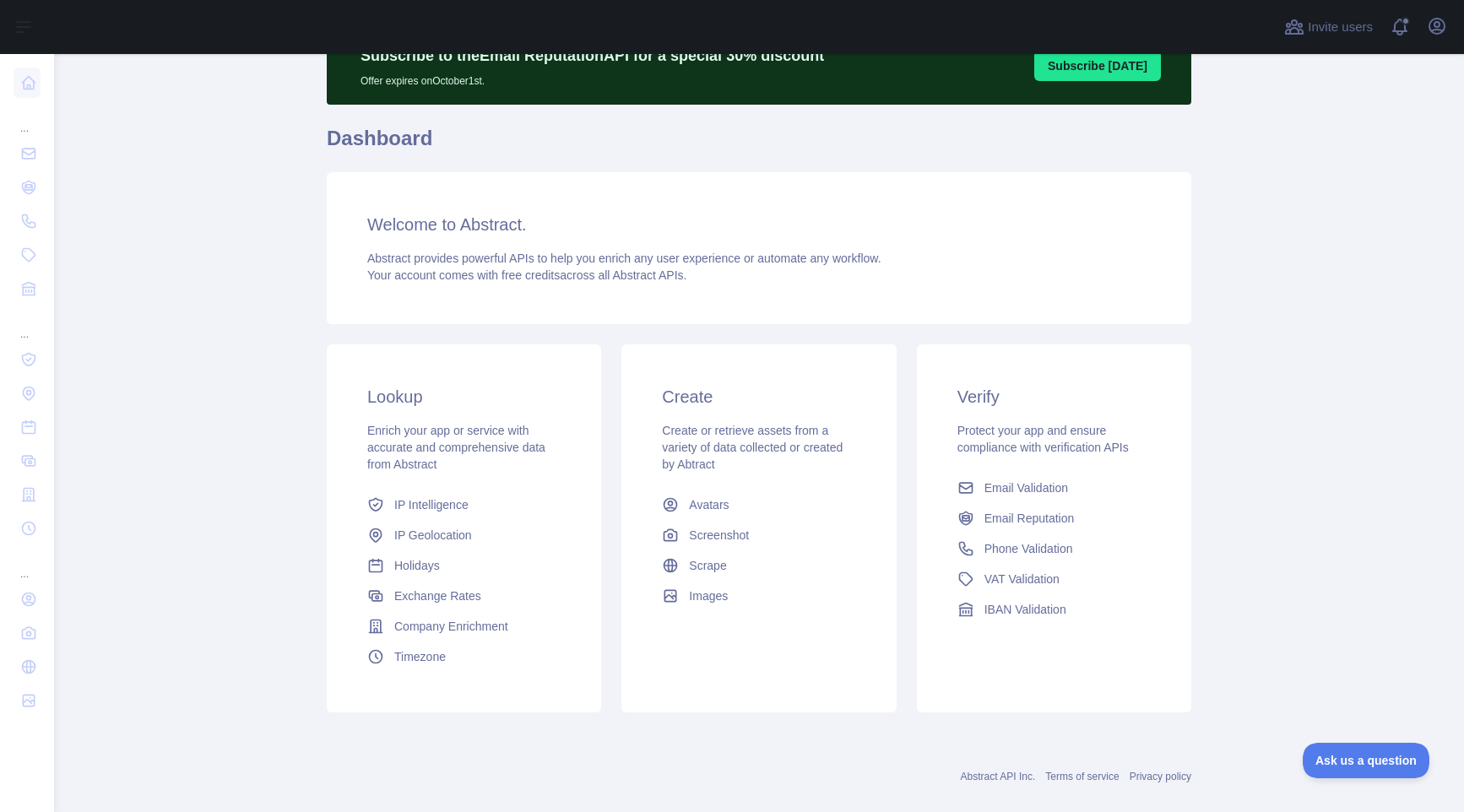
scroll to position [84, 0]
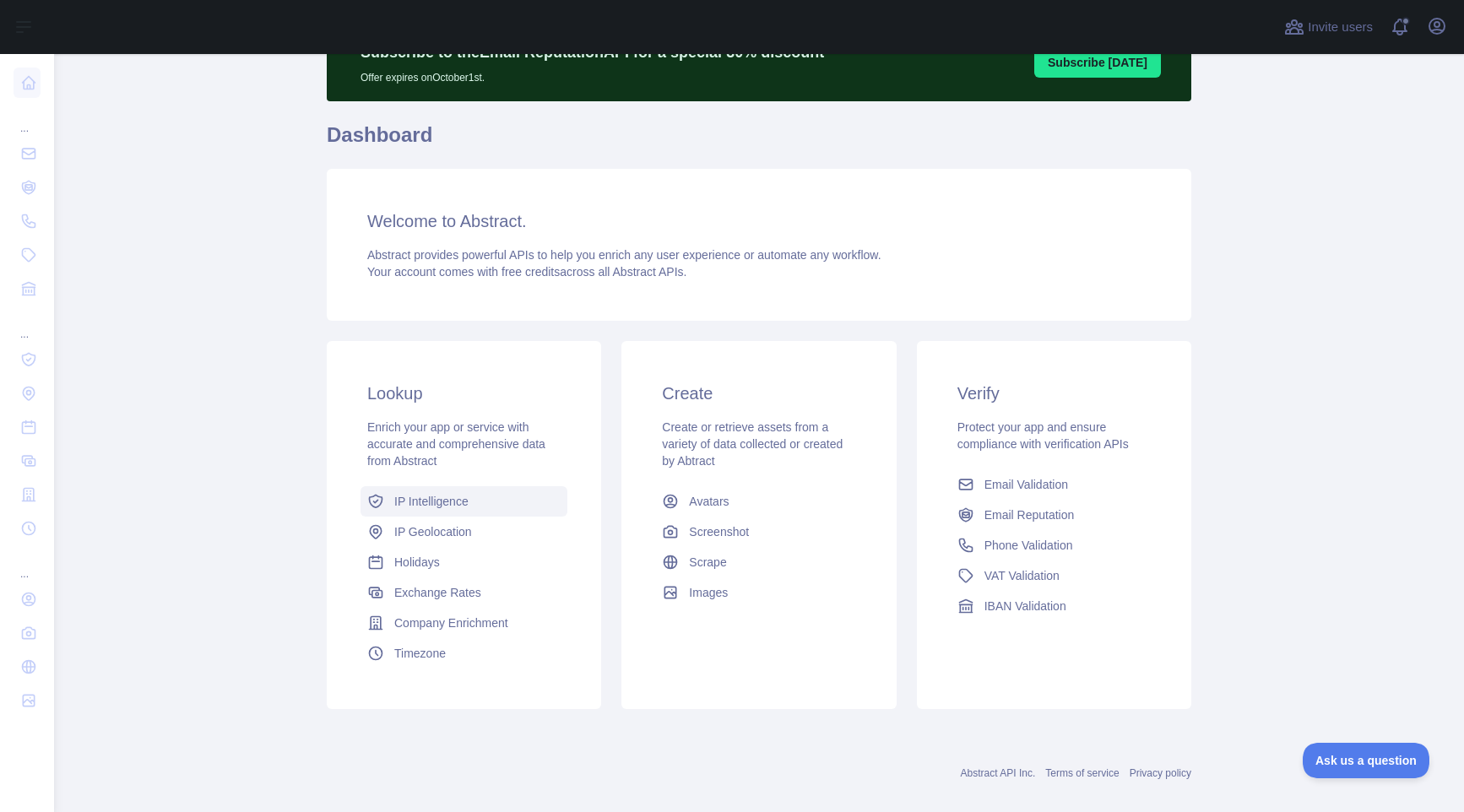
click at [474, 504] on link "IP Intelligence" at bounding box center [464, 501] width 207 height 31
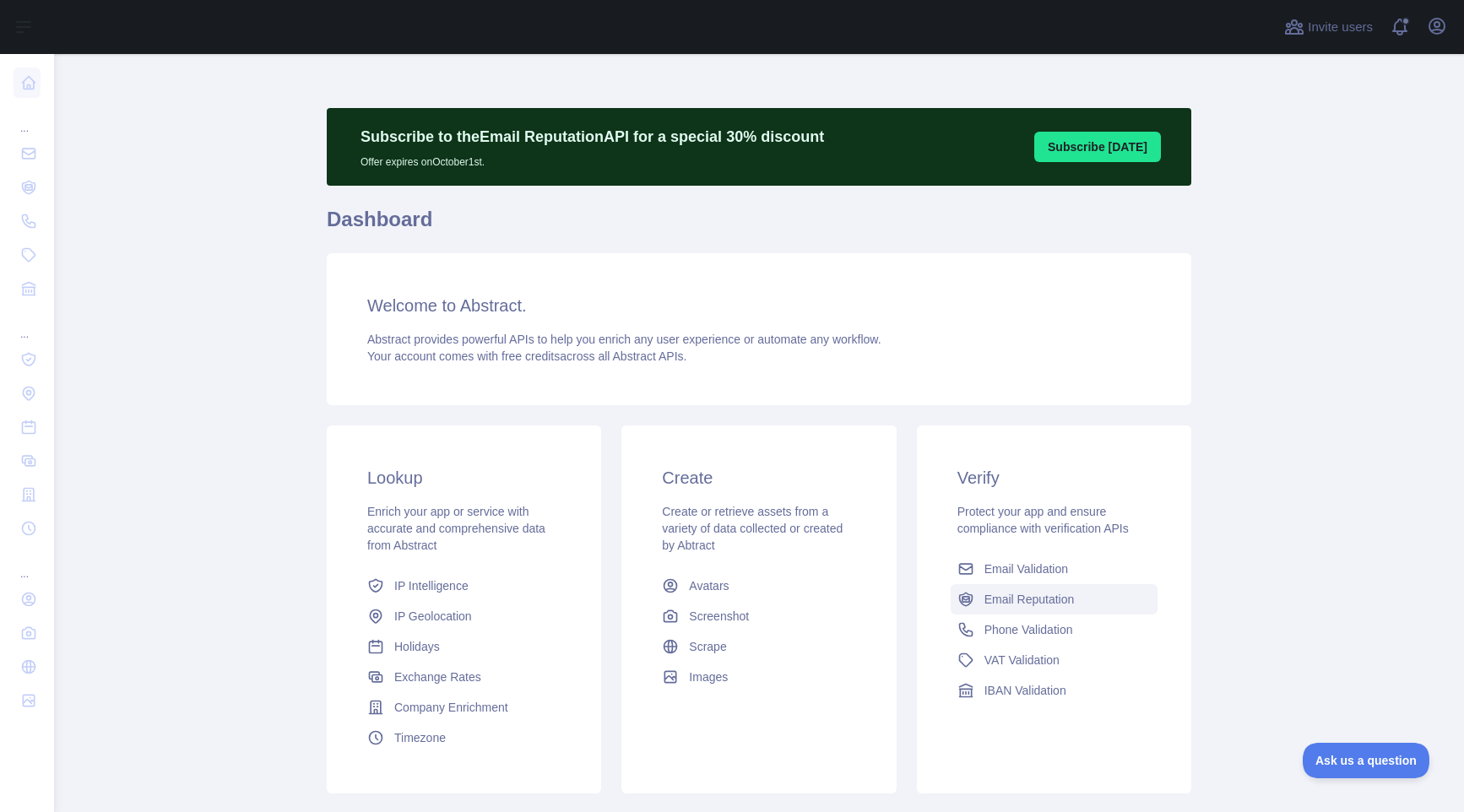
click at [1025, 602] on span "Email Reputation" at bounding box center [1029, 600] width 90 height 17
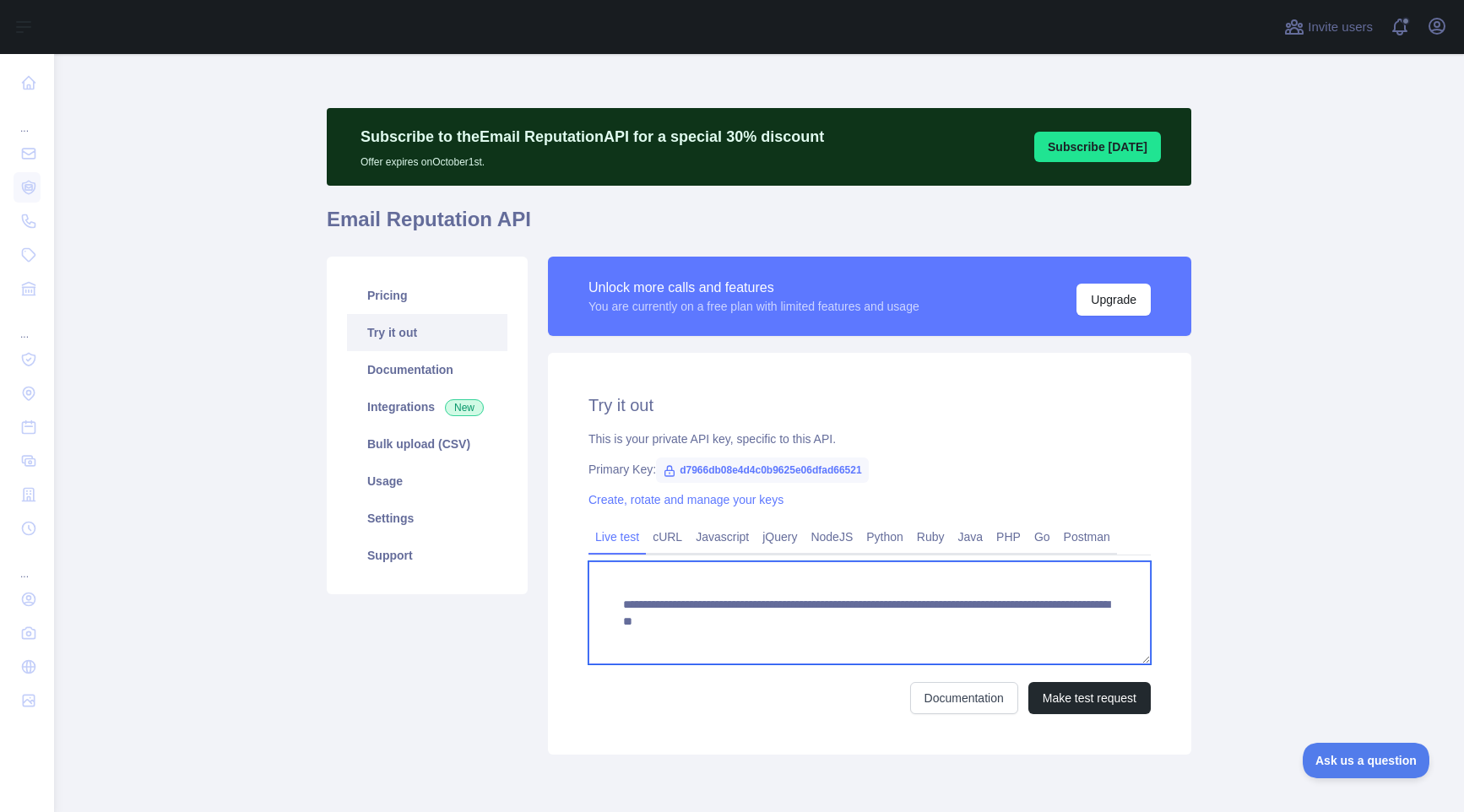
drag, startPoint x: 942, startPoint y: 626, endPoint x: 1097, endPoint y: 622, distance: 155.1
click at [1097, 622] on textarea "**********" at bounding box center [870, 613] width 563 height 103
type textarea "**********"
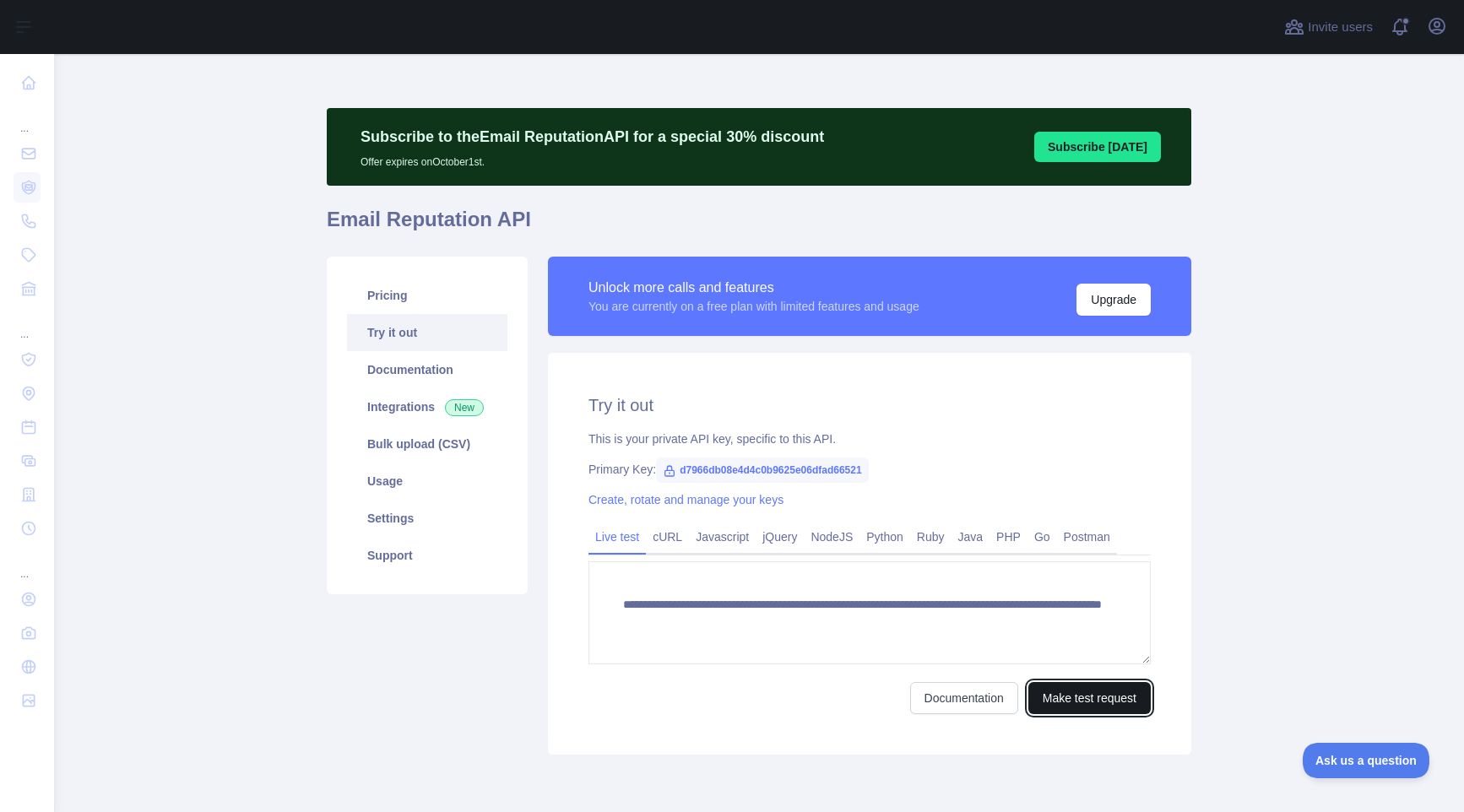
click at [1060, 688] on button "Make test request" at bounding box center [1089, 698] width 122 height 32
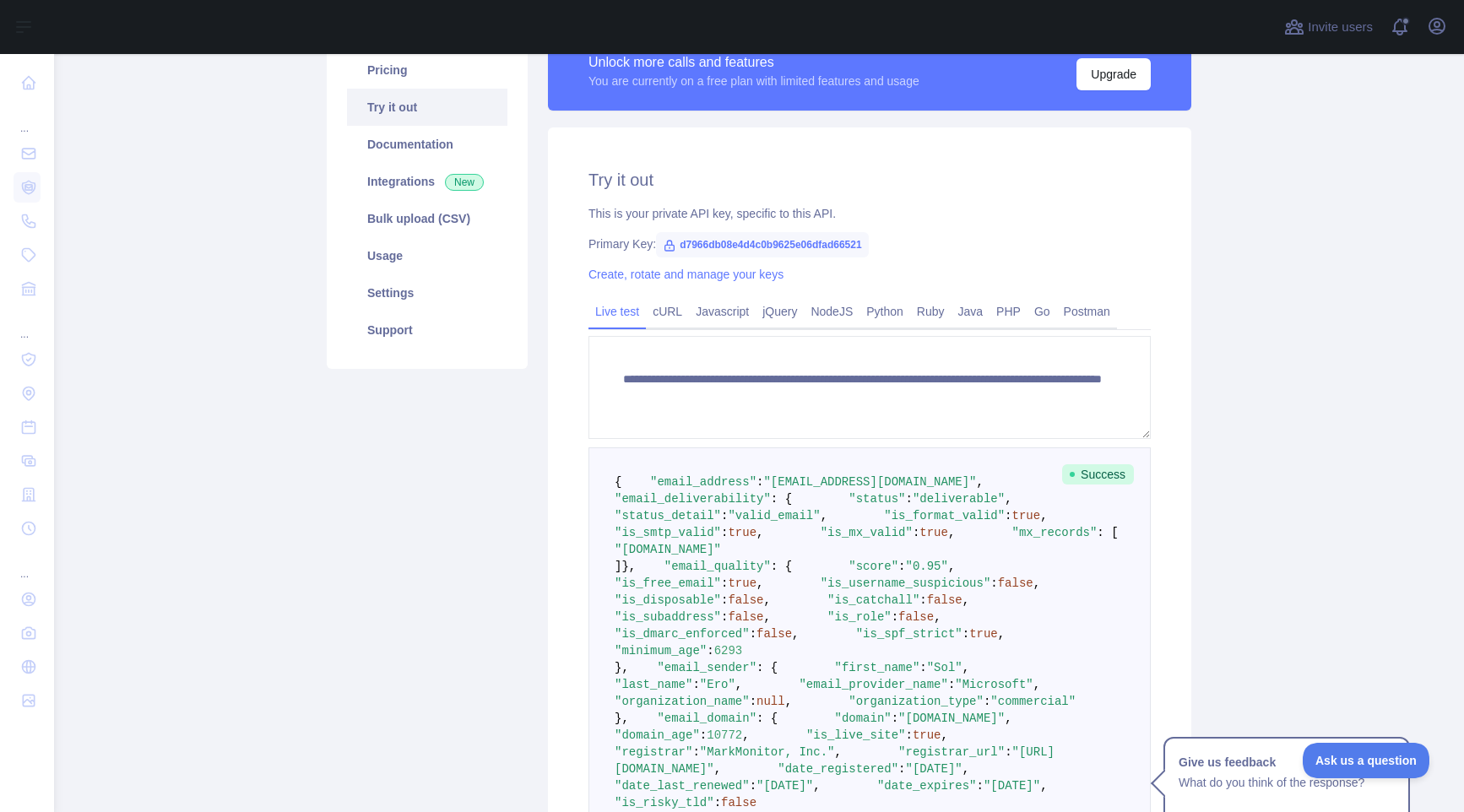
scroll to position [206, 0]
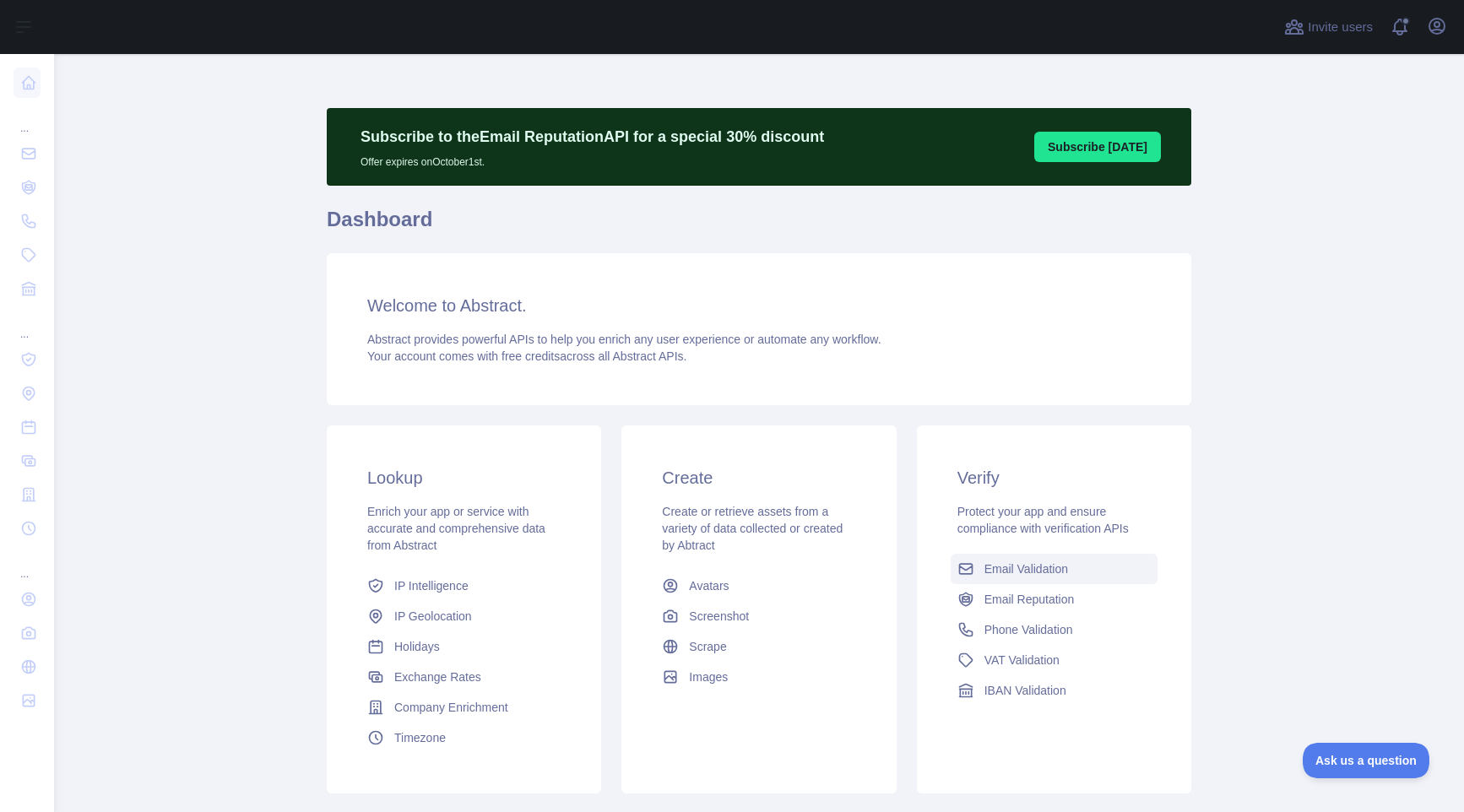
click at [1025, 573] on span "Email Validation" at bounding box center [1026, 569] width 83 height 17
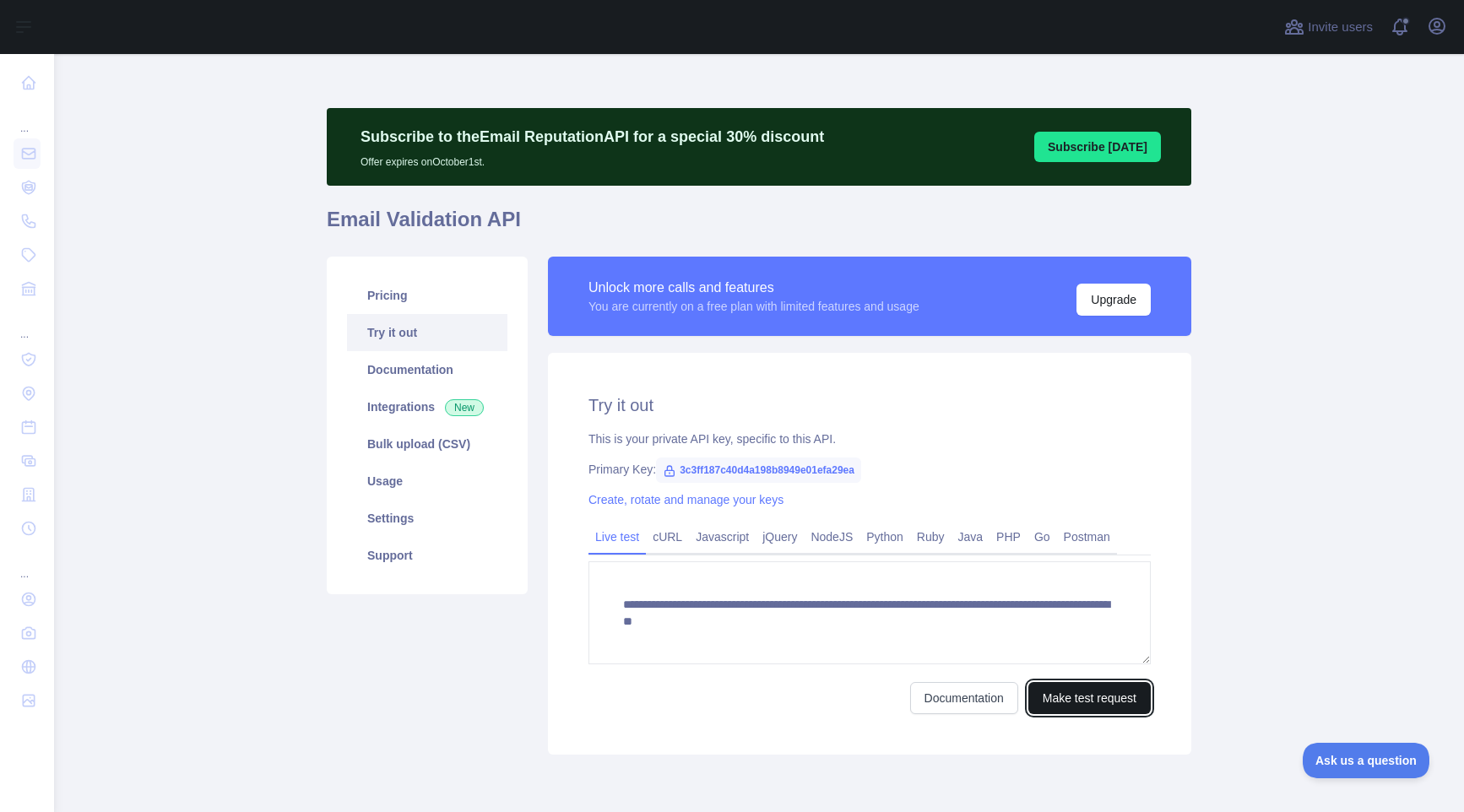
click at [1055, 691] on button "Make test request" at bounding box center [1089, 698] width 122 height 32
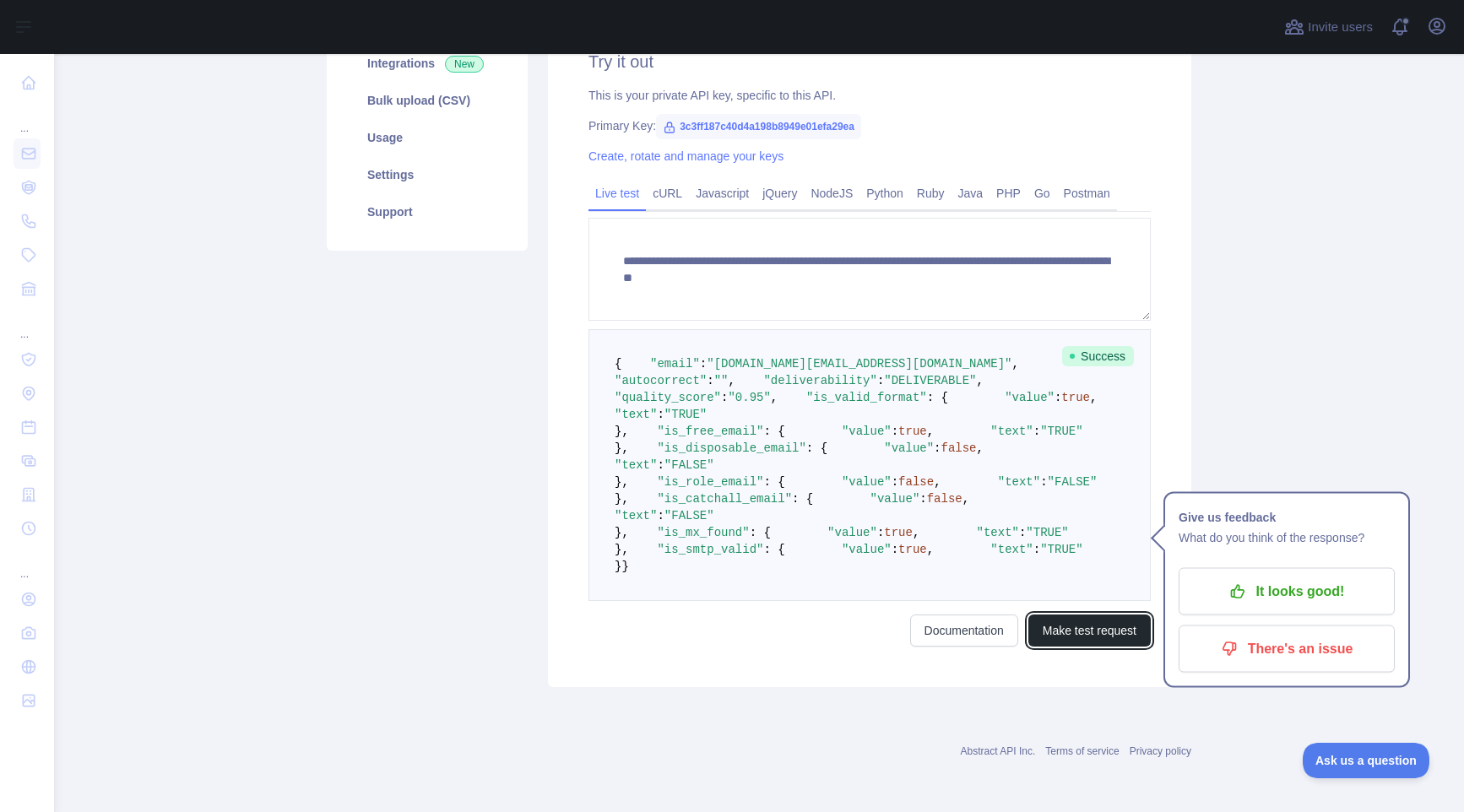
scroll to position [622, 0]
click at [1068, 647] on button "Make test request" at bounding box center [1089, 630] width 122 height 32
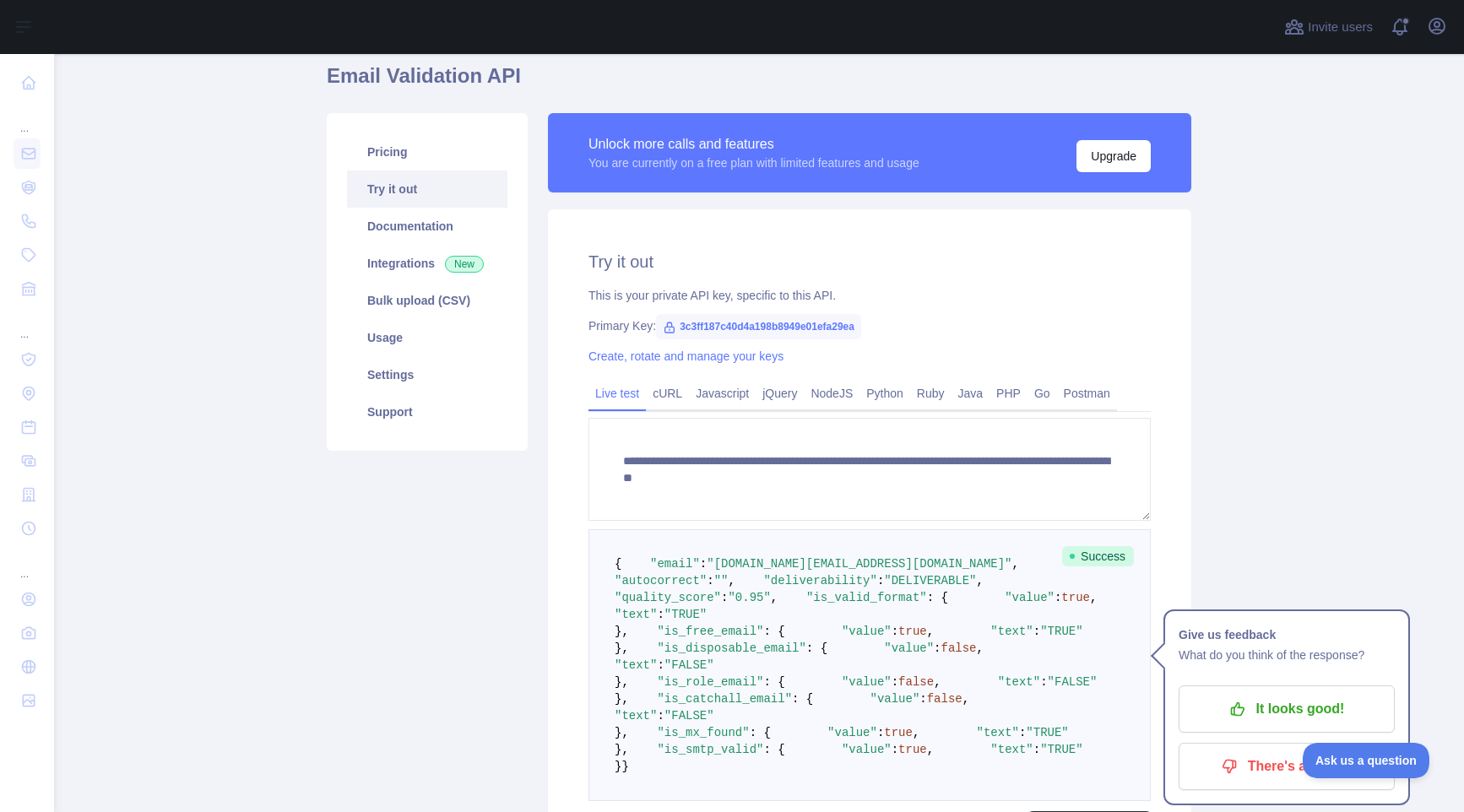
scroll to position [131, 0]
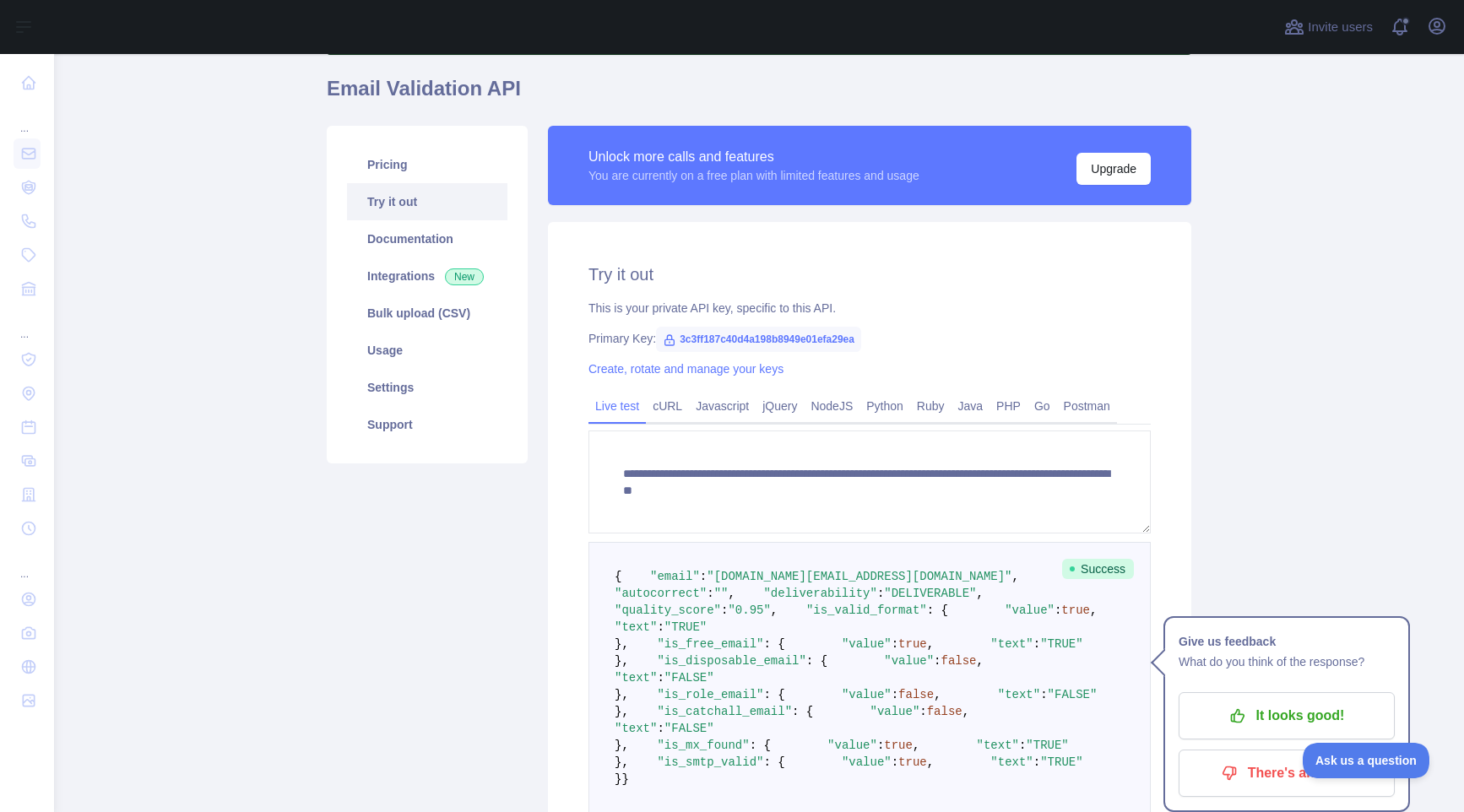
scroll to position [107, 0]
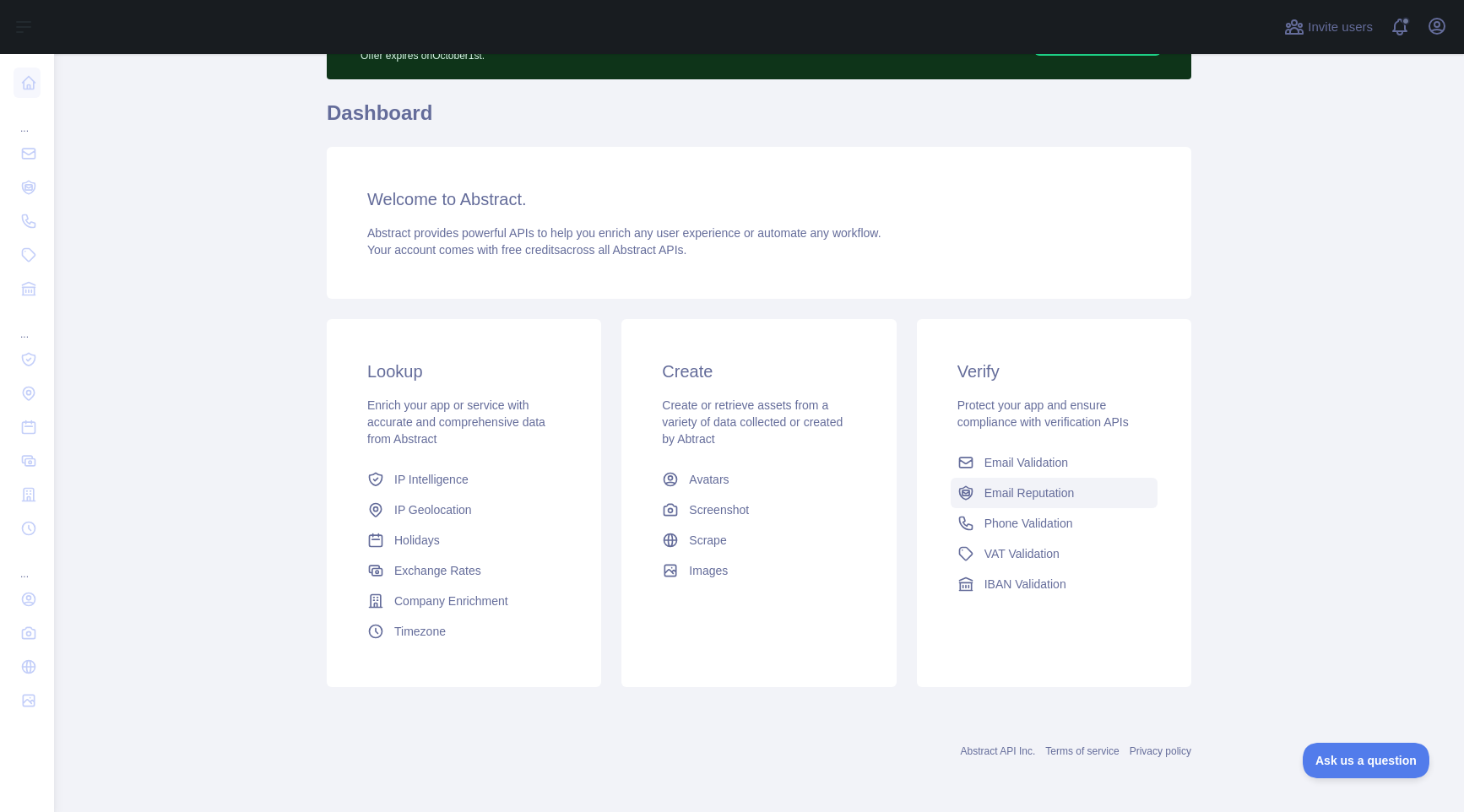
click at [1014, 488] on span "Email Reputation" at bounding box center [1029, 493] width 90 height 17
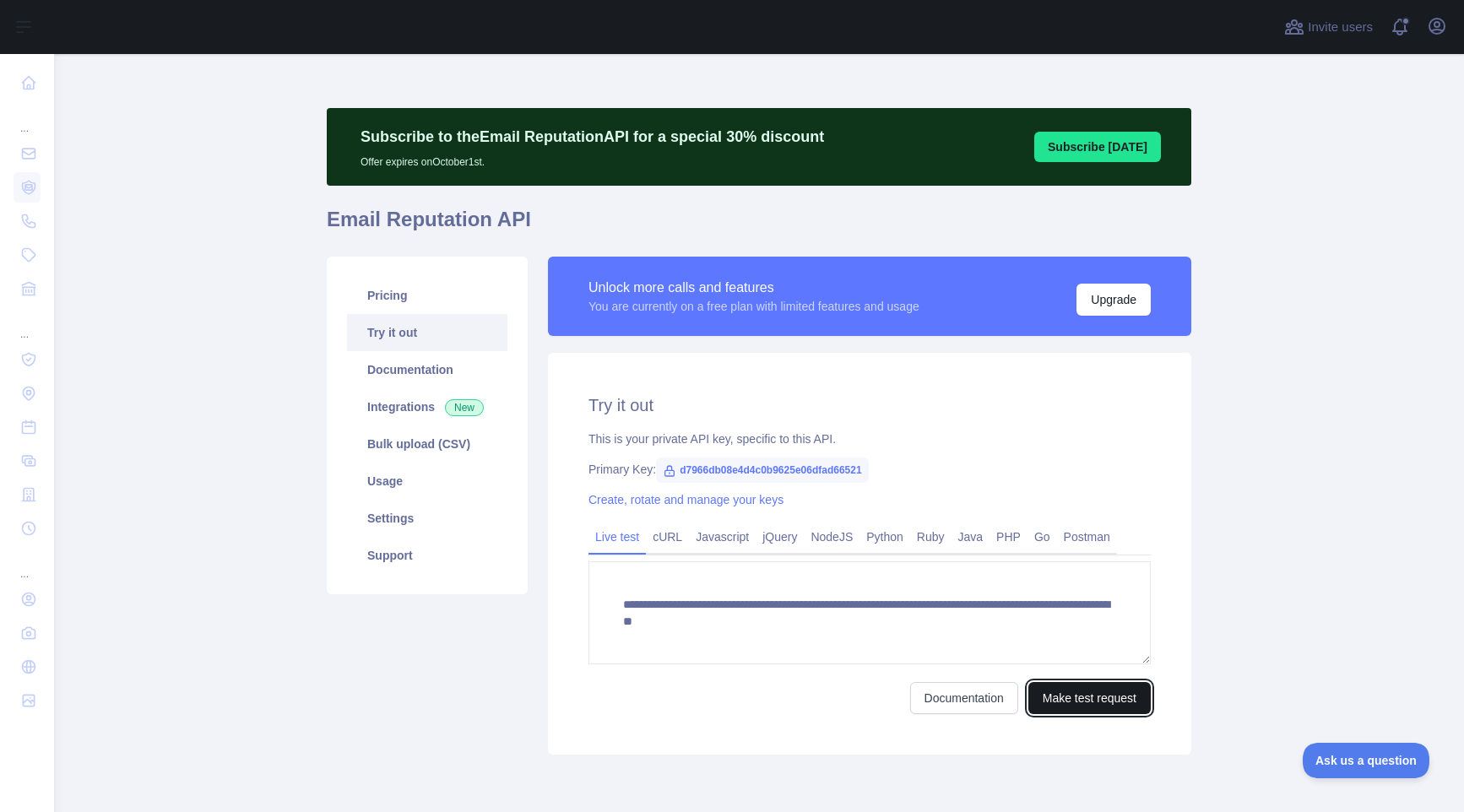
click at [1063, 694] on button "Make test request" at bounding box center [1089, 698] width 122 height 32
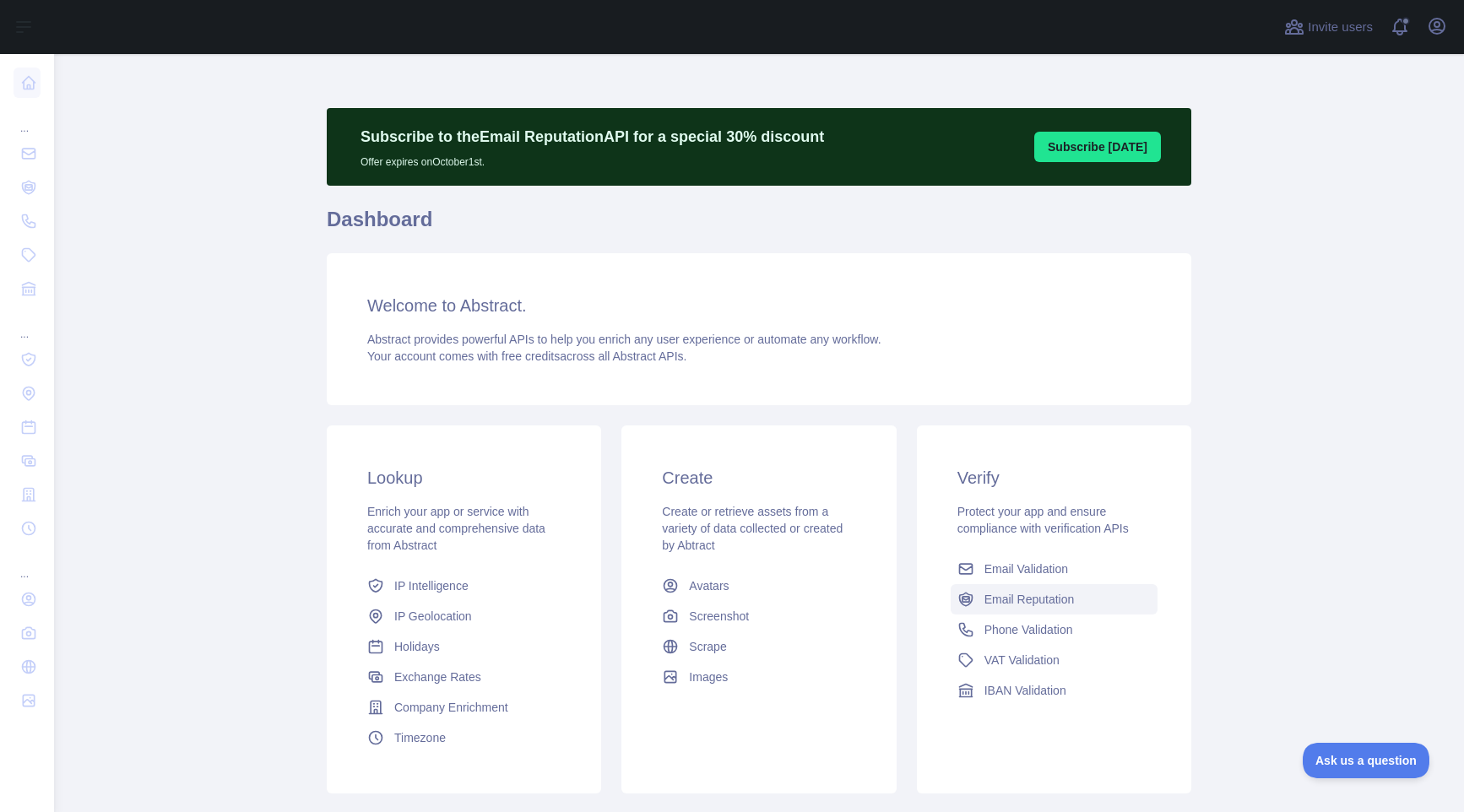
click at [1023, 595] on span "Email Reputation" at bounding box center [1029, 600] width 90 height 17
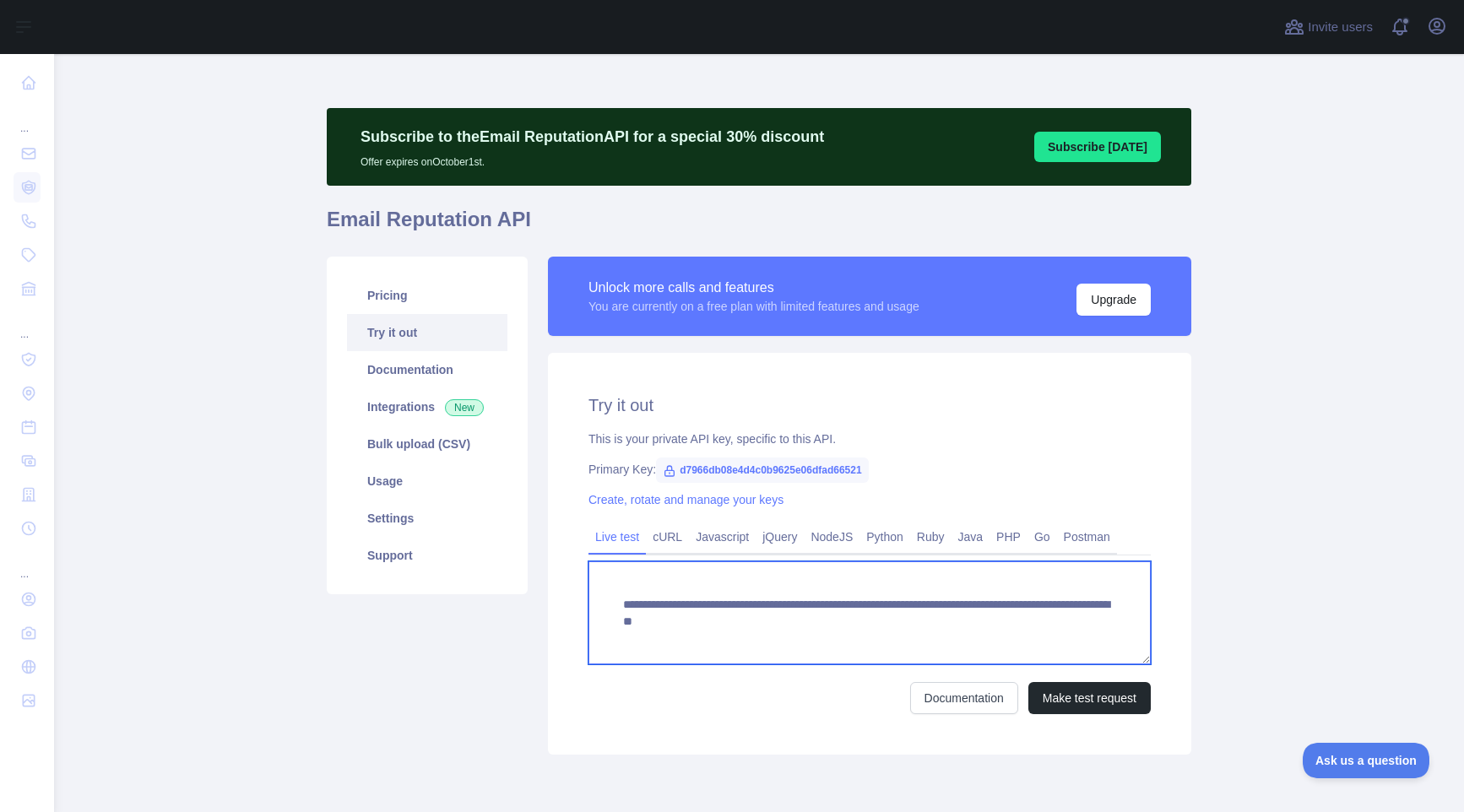
drag, startPoint x: 942, startPoint y: 622, endPoint x: 1097, endPoint y: 622, distance: 155.0
click at [1097, 622] on textarea "**********" at bounding box center [870, 613] width 563 height 103
click at [966, 620] on textarea "**********" at bounding box center [870, 613] width 563 height 103
type textarea "**********"
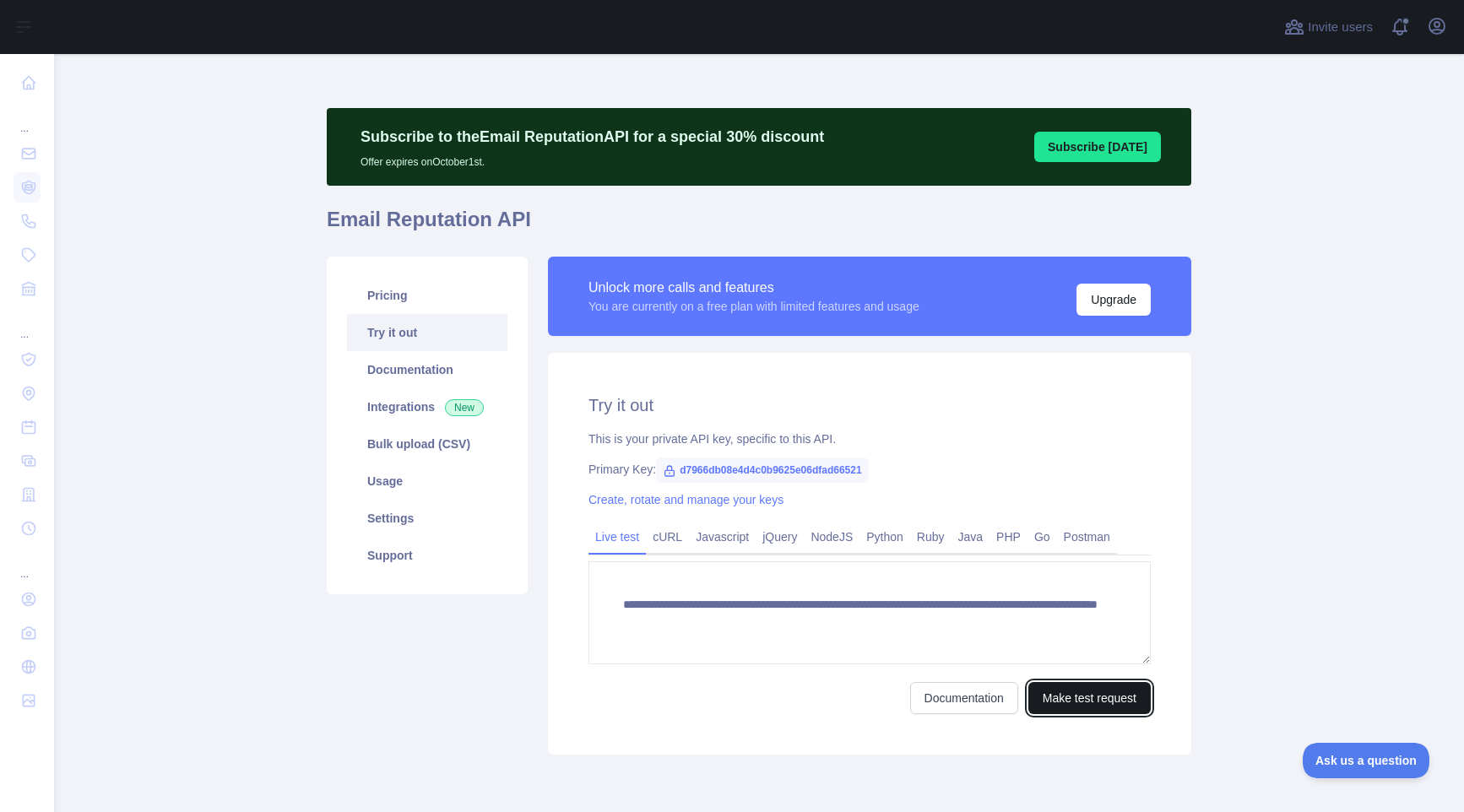
click at [1053, 694] on button "Make test request" at bounding box center [1089, 698] width 122 height 32
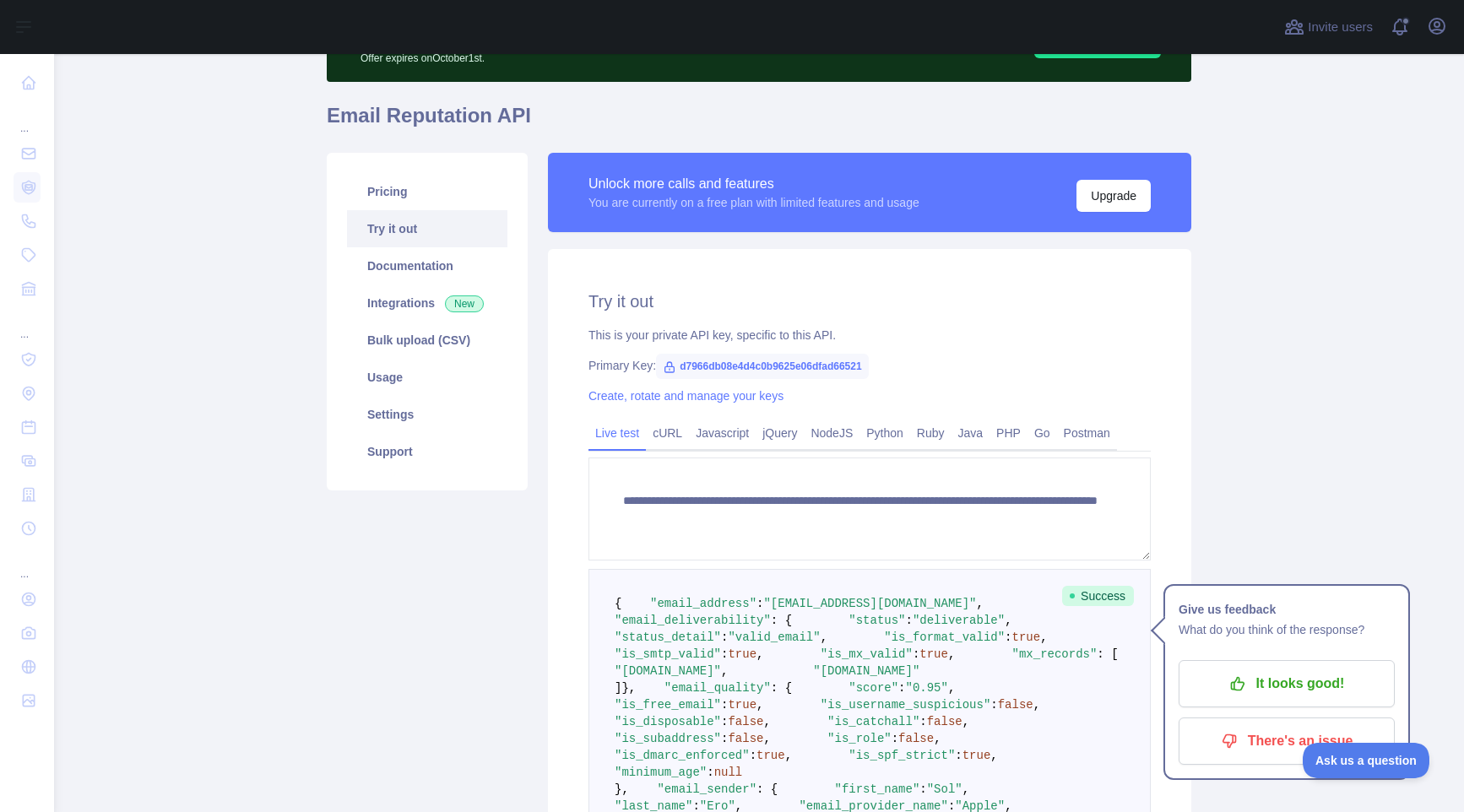
scroll to position [71, 0]
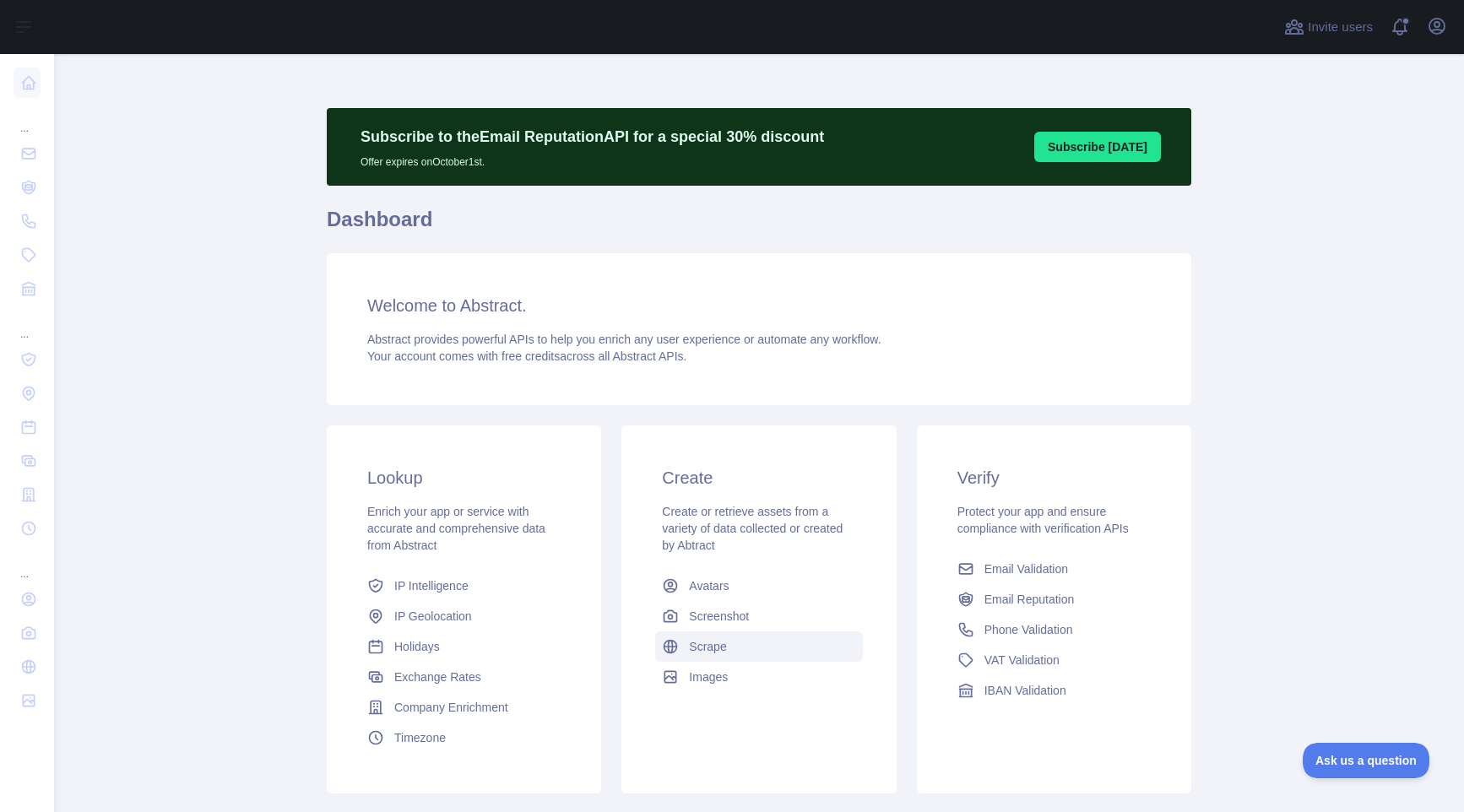
click at [715, 641] on span "Scrape" at bounding box center [707, 647] width 37 height 17
click at [436, 615] on span "IP Geolocation" at bounding box center [433, 616] width 78 height 17
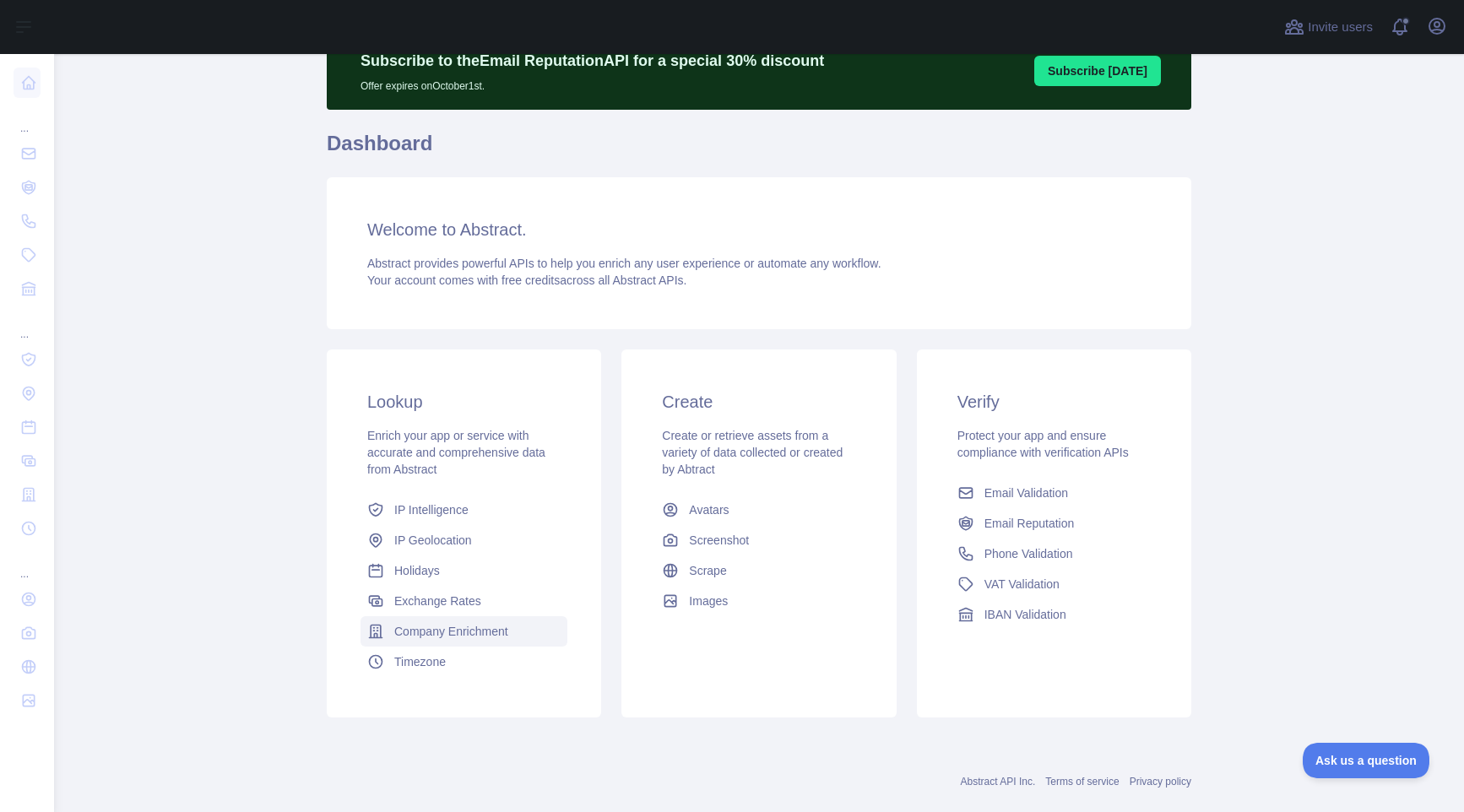
scroll to position [78, 0]
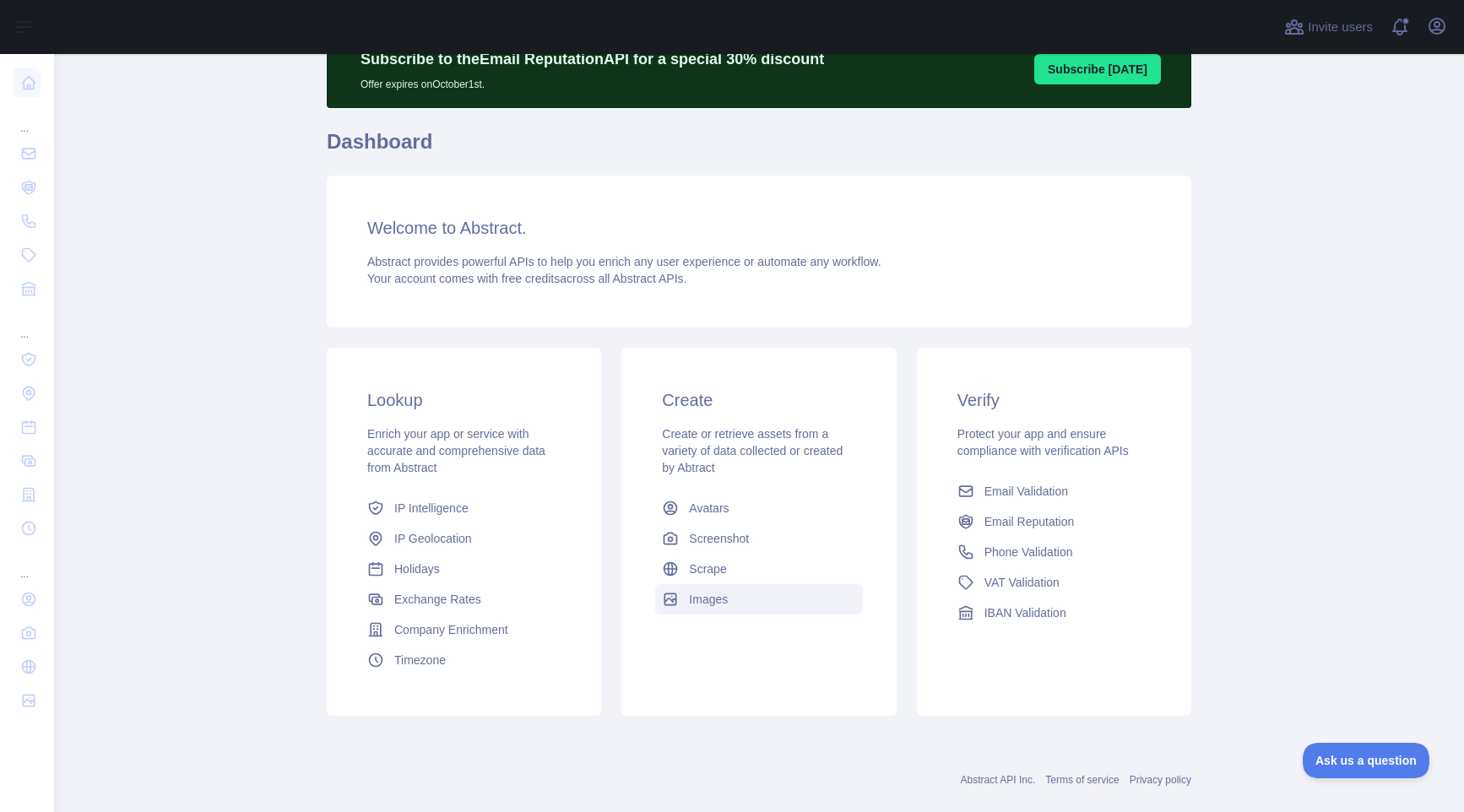
click at [719, 608] on link "Images" at bounding box center [758, 599] width 207 height 31
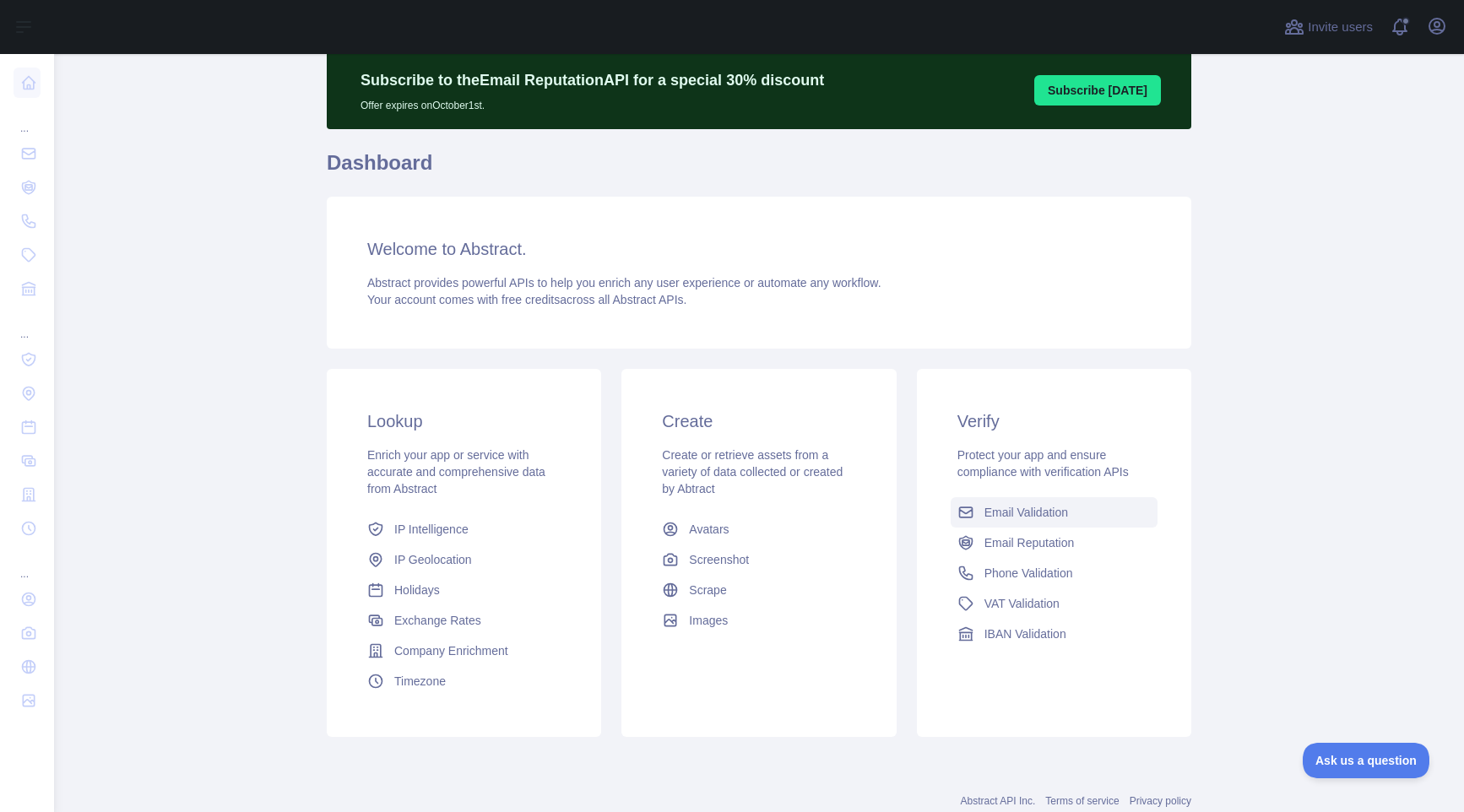
scroll to position [86, 0]
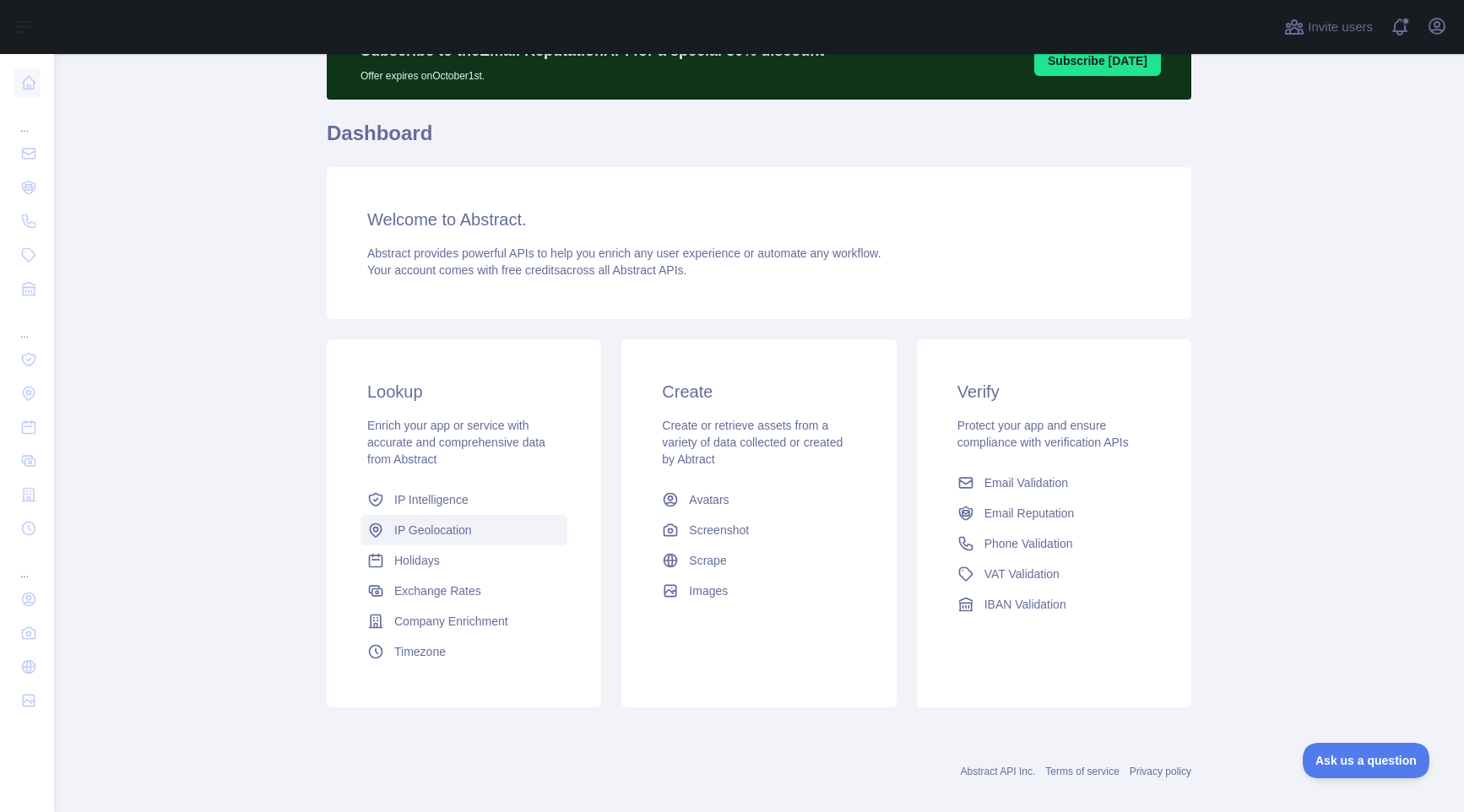
click at [412, 522] on span "IP Geolocation" at bounding box center [433, 530] width 78 height 17
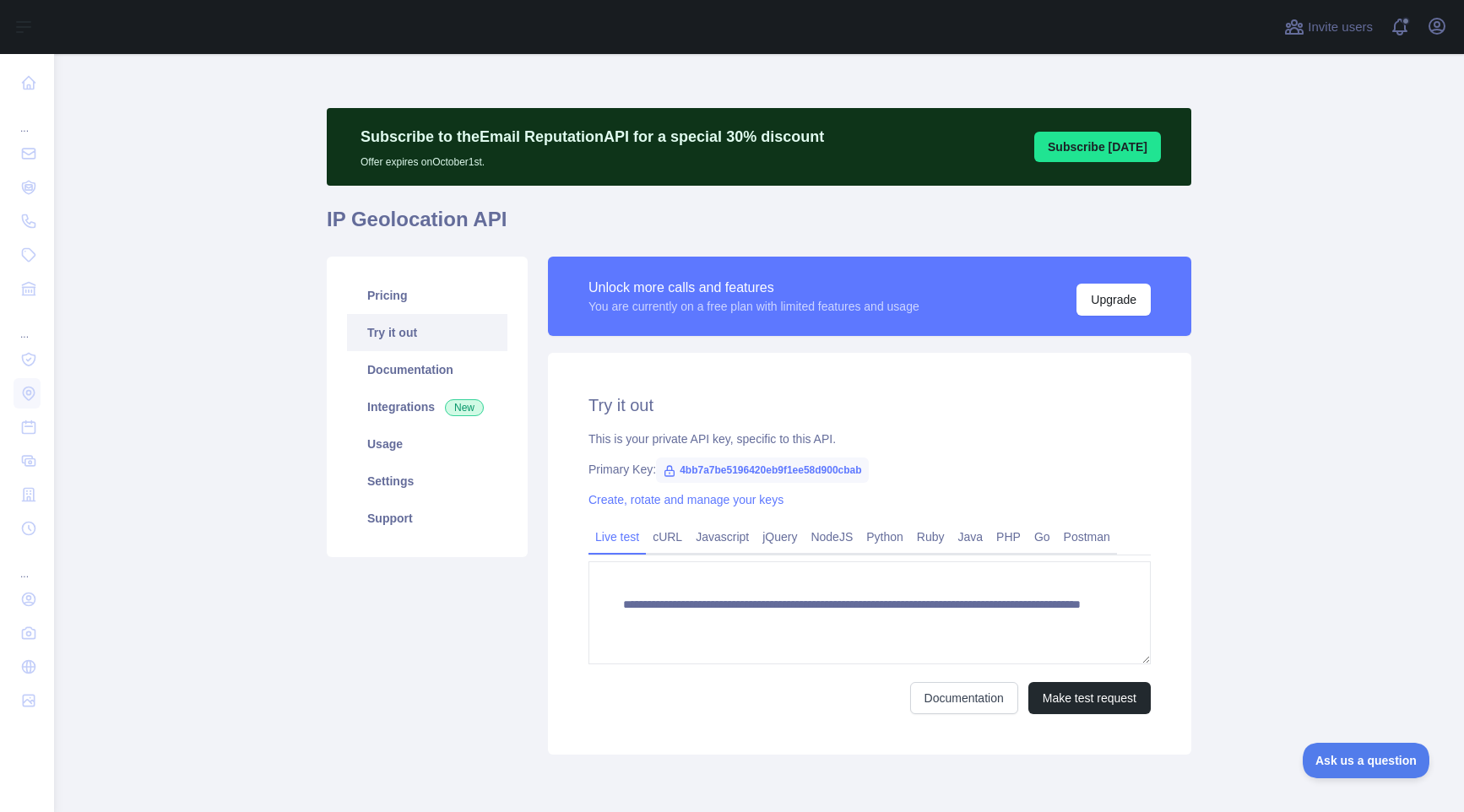
click at [696, 467] on span "4bb7a7be5196420eb9f1ee58d900cbab" at bounding box center [762, 470] width 212 height 25
drag, startPoint x: 681, startPoint y: 471, endPoint x: 948, endPoint y: 476, distance: 267.0
click at [948, 476] on div "Primary Key: 4bb7a7be5196420eb9f1ee58d900cbab" at bounding box center [870, 469] width 563 height 17
copy span "4bb7a7be5196420eb9f1ee58d900cbab"
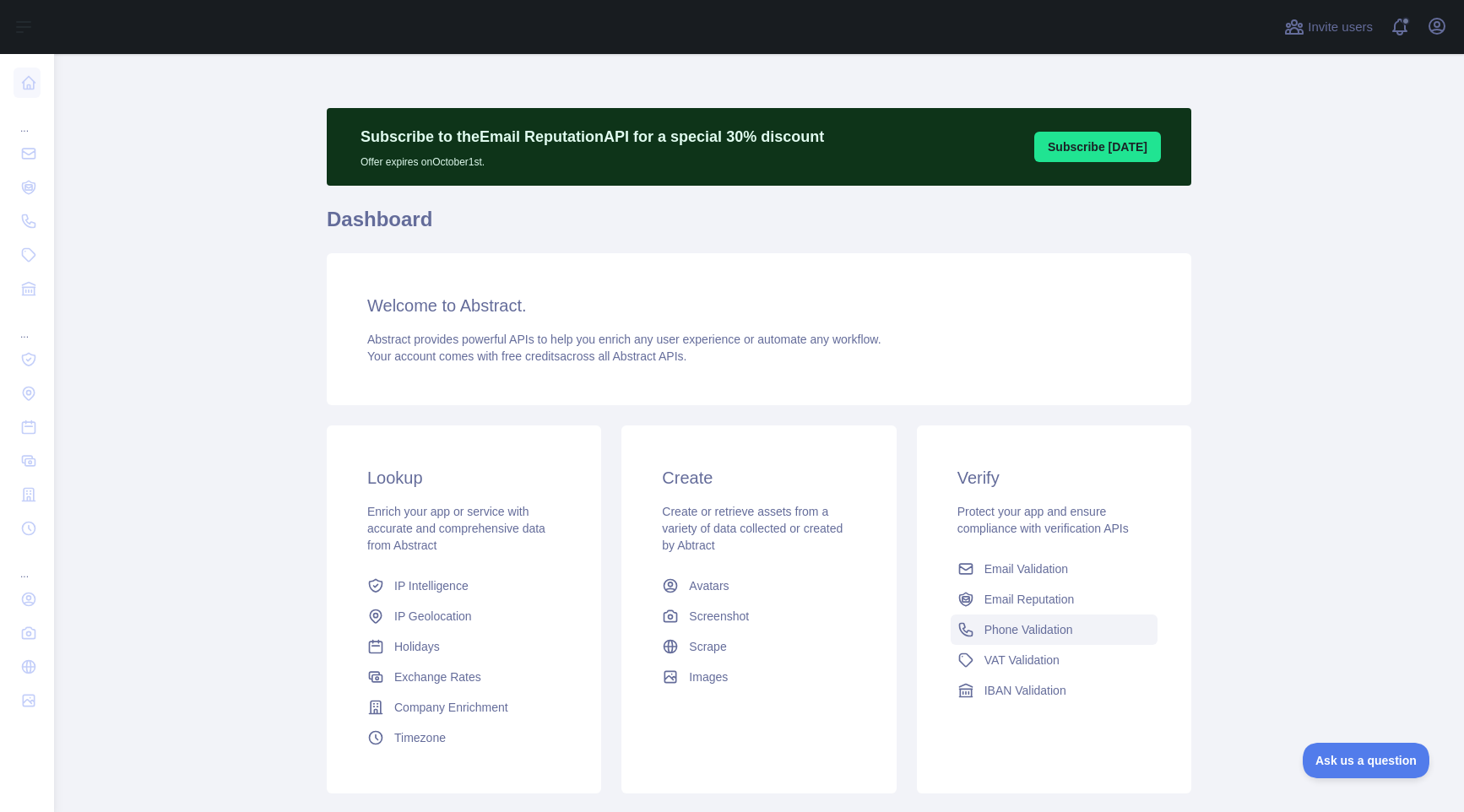
click at [1035, 631] on span "Phone Validation" at bounding box center [1029, 629] width 89 height 17
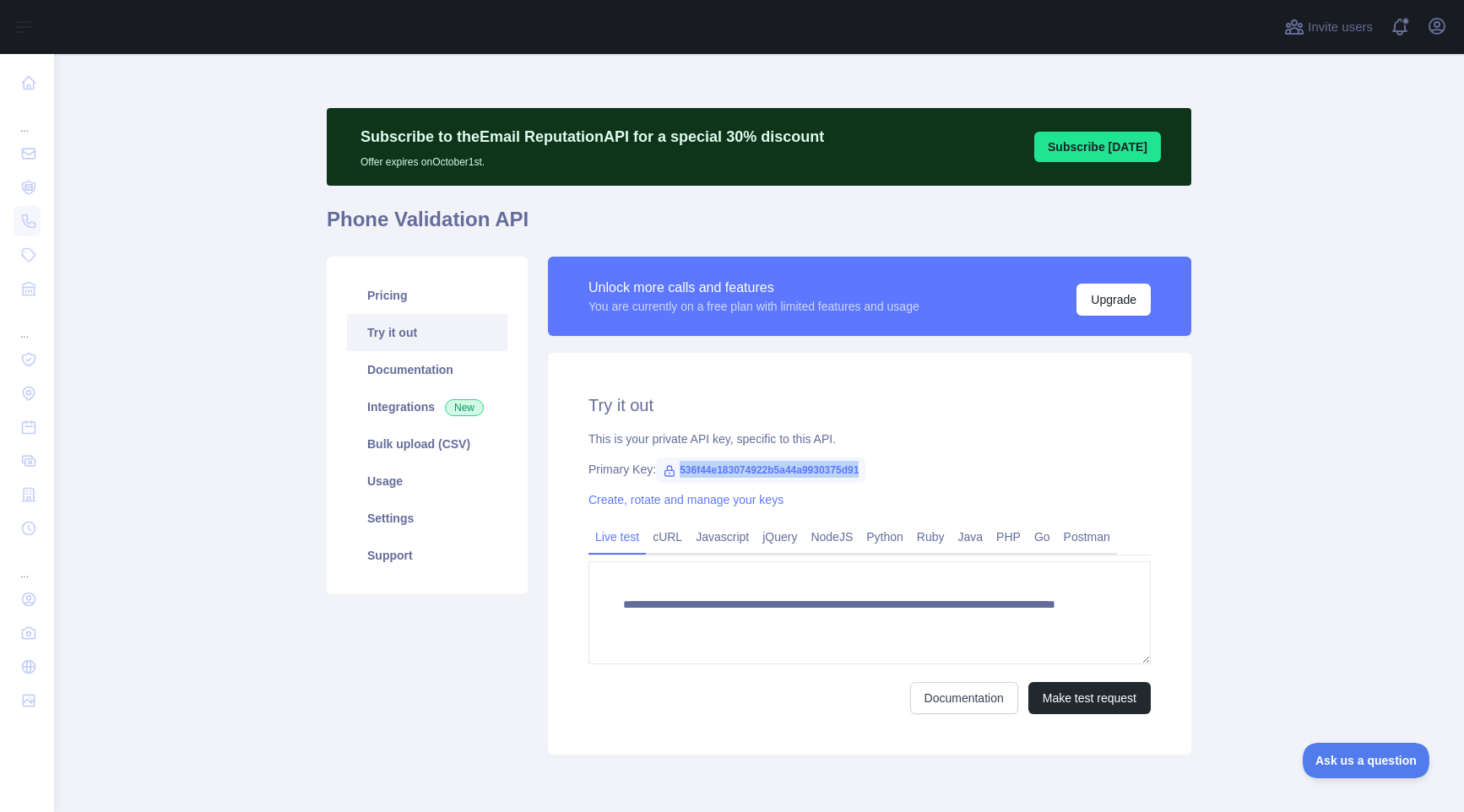
drag, startPoint x: 680, startPoint y: 471, endPoint x: 969, endPoint y: 482, distance: 289.2
click at [969, 482] on div "**********" at bounding box center [870, 554] width 643 height 402
copy span "536f44e183074922b5a44a9930375d91"
